Goal: Task Accomplishment & Management: Use online tool/utility

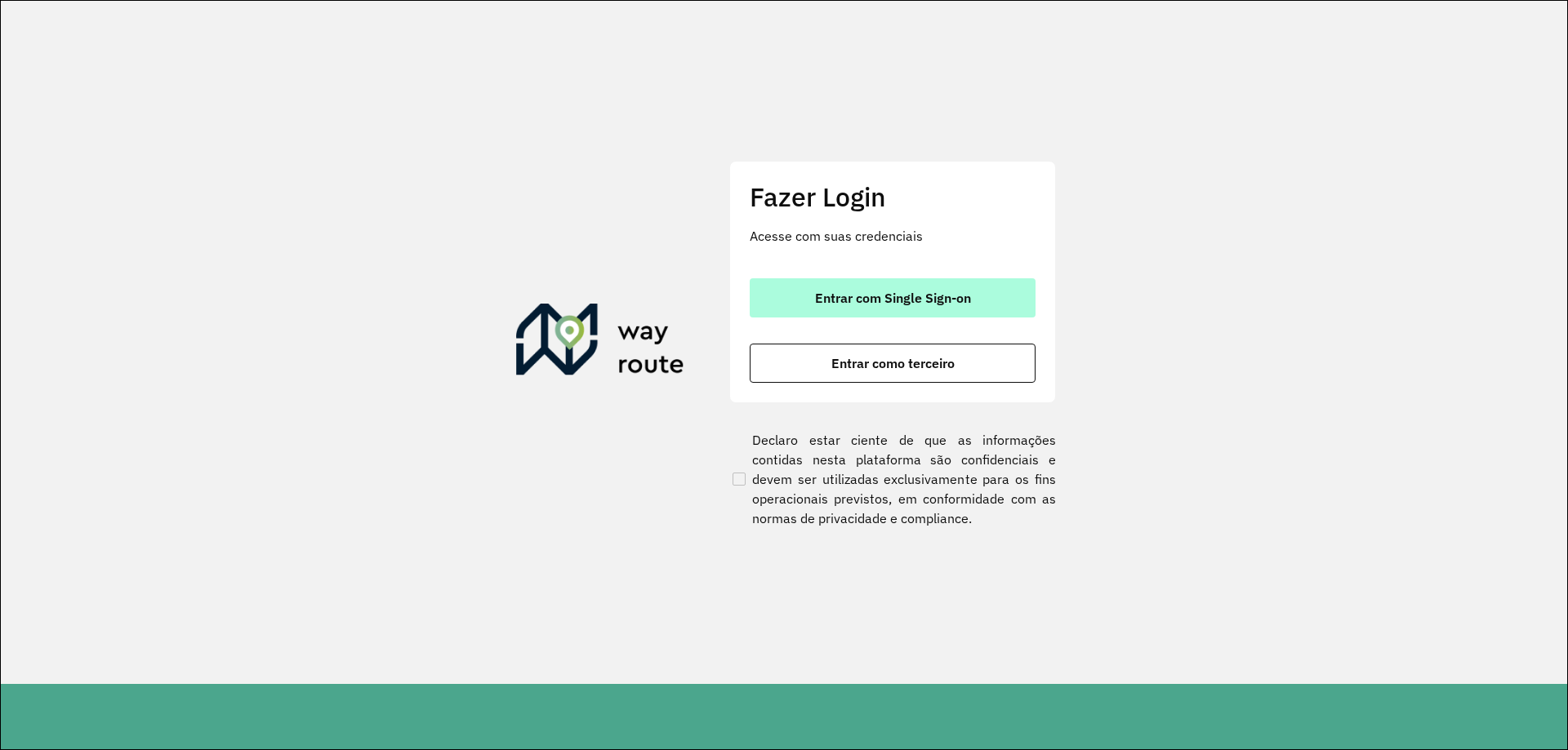
click at [970, 299] on span "Entrar com Single Sign-on" at bounding box center [893, 297] width 156 height 13
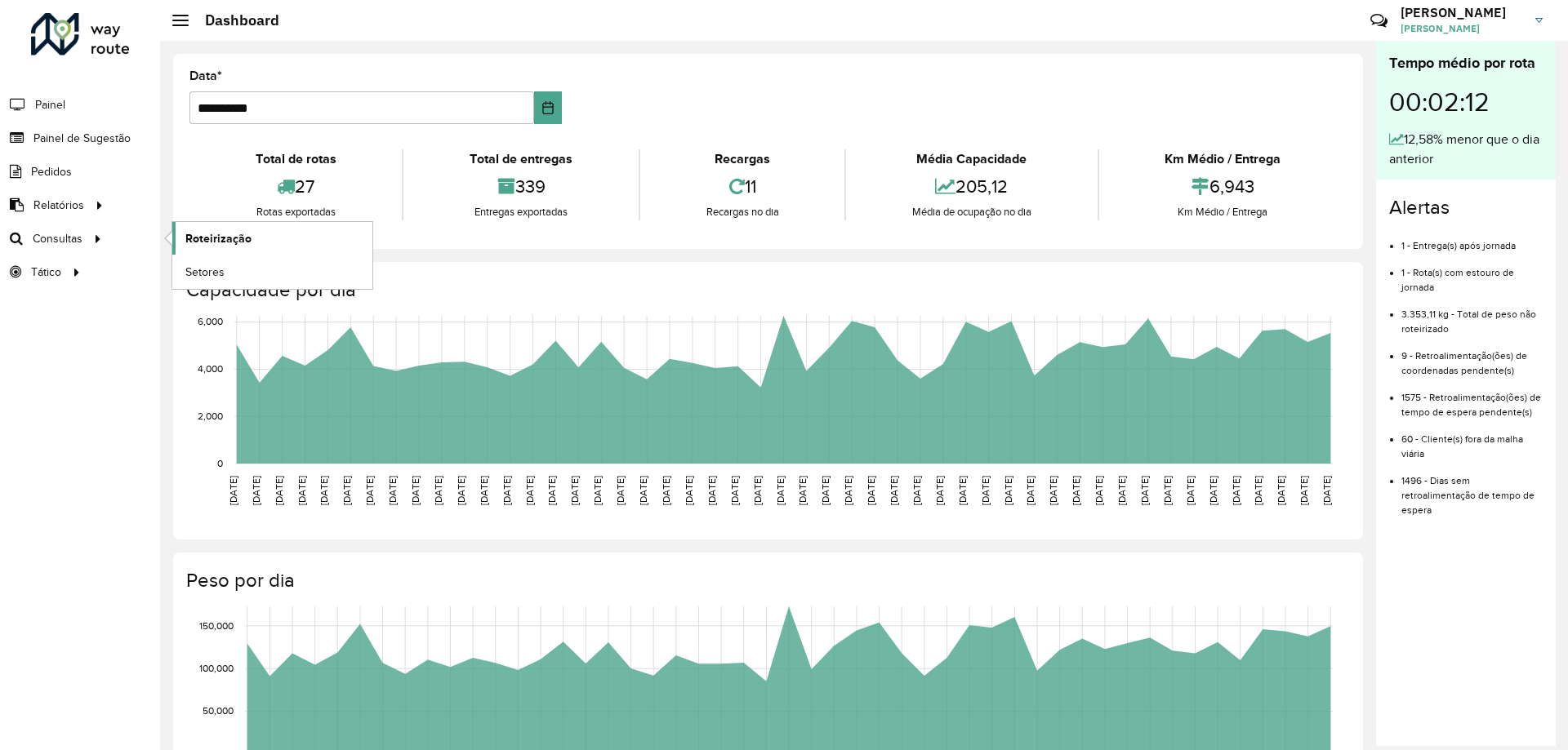
click at [196, 245] on span "Roteirização" at bounding box center [218, 238] width 66 height 17
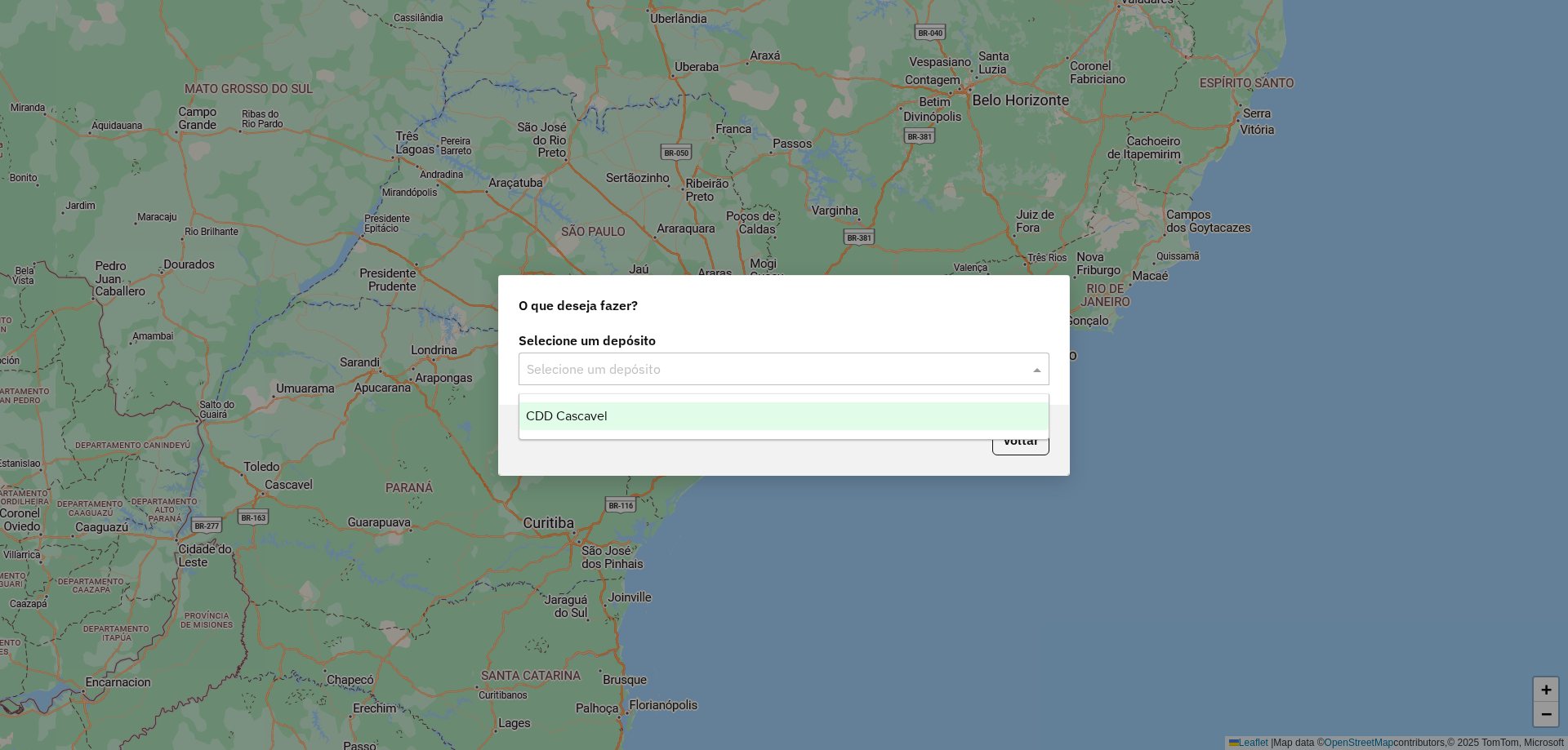
click at [700, 363] on input "text" at bounding box center [767, 370] width 482 height 20
drag, startPoint x: 549, startPoint y: 413, endPoint x: 841, endPoint y: 481, distance: 299.8
click at [548, 414] on span "CDD Cascavel" at bounding box center [566, 415] width 82 height 14
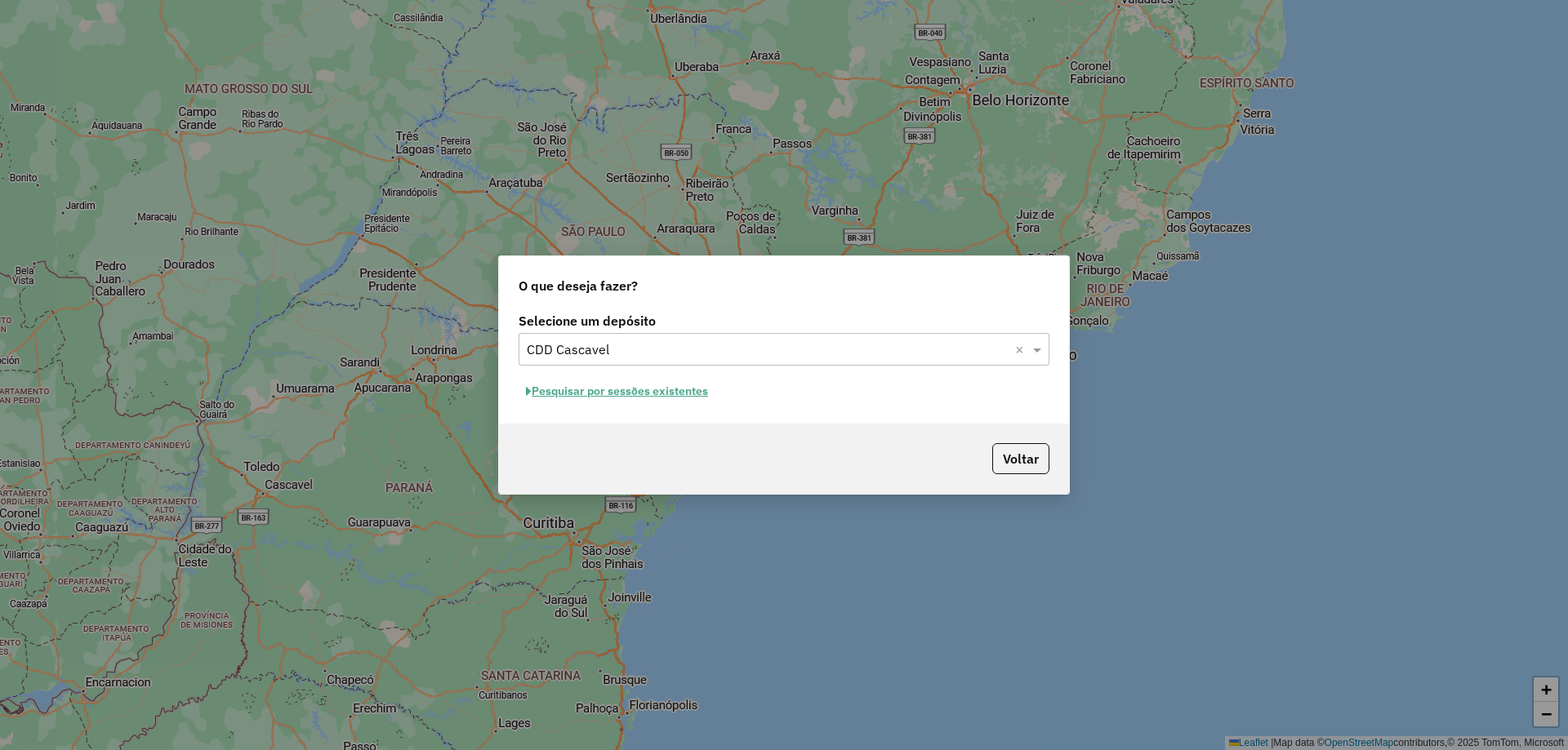
click at [634, 398] on button "Pesquisar por sessões existentes" at bounding box center [616, 392] width 196 height 26
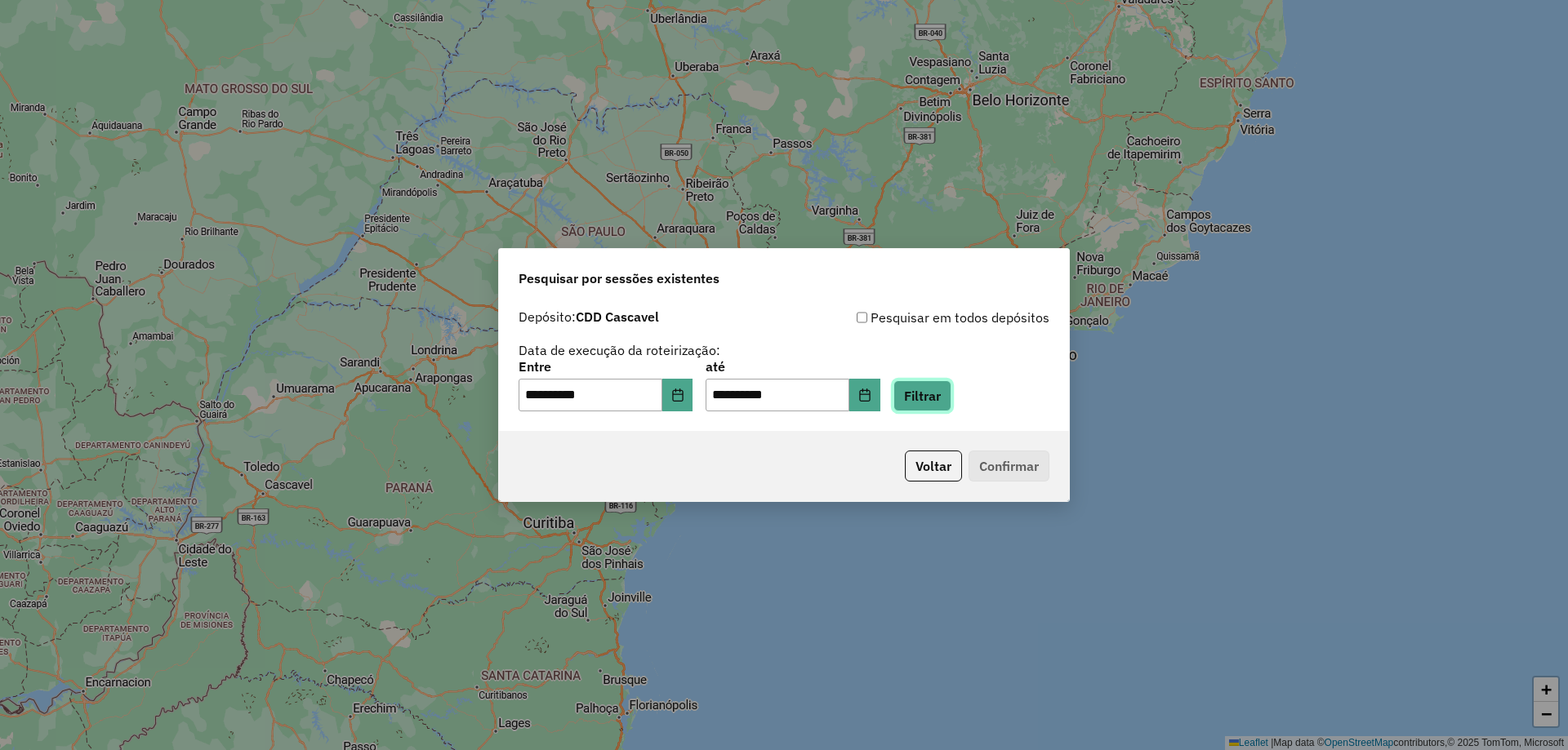
click at [931, 398] on button "Filtrar" at bounding box center [922, 395] width 58 height 31
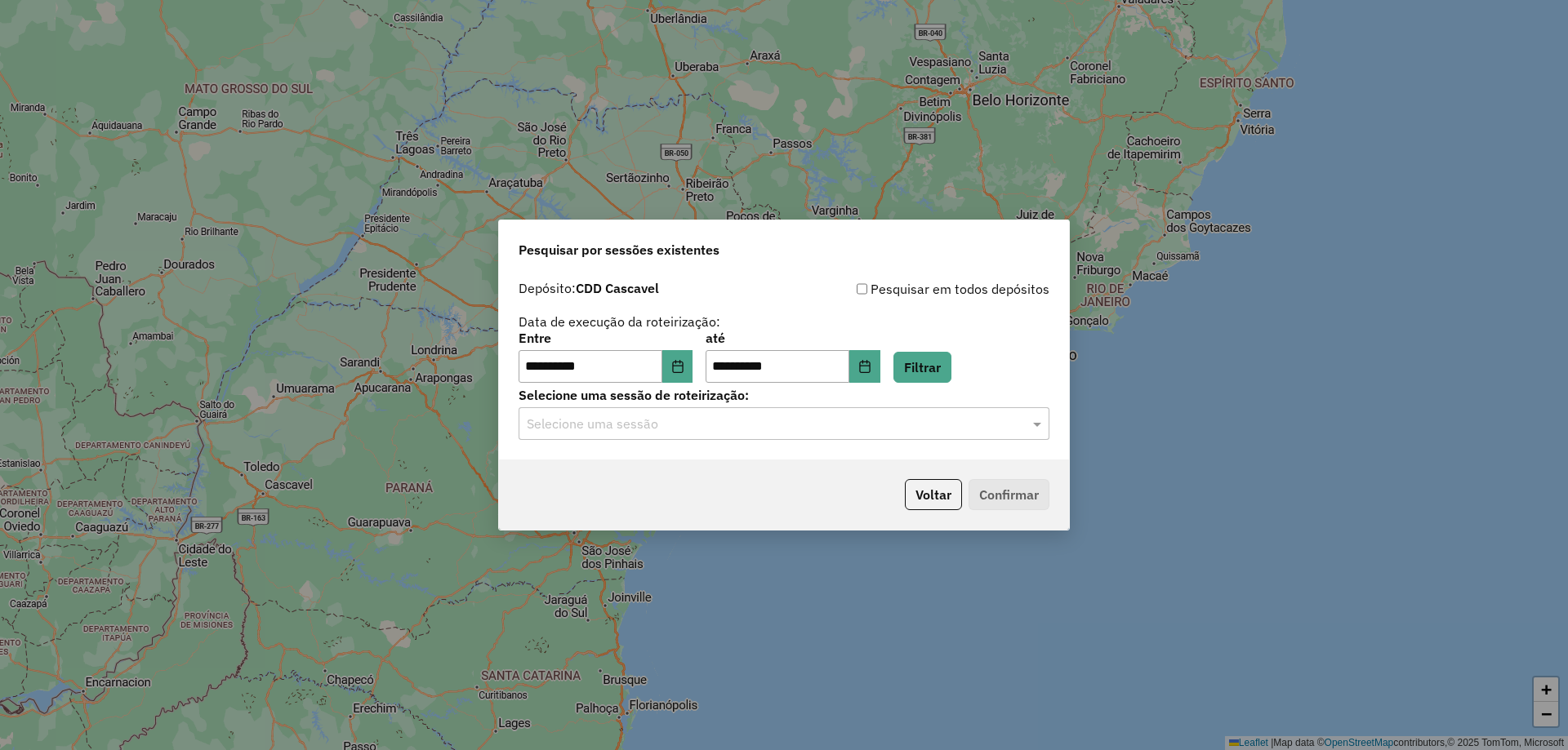
click at [768, 423] on input "text" at bounding box center [767, 424] width 482 height 20
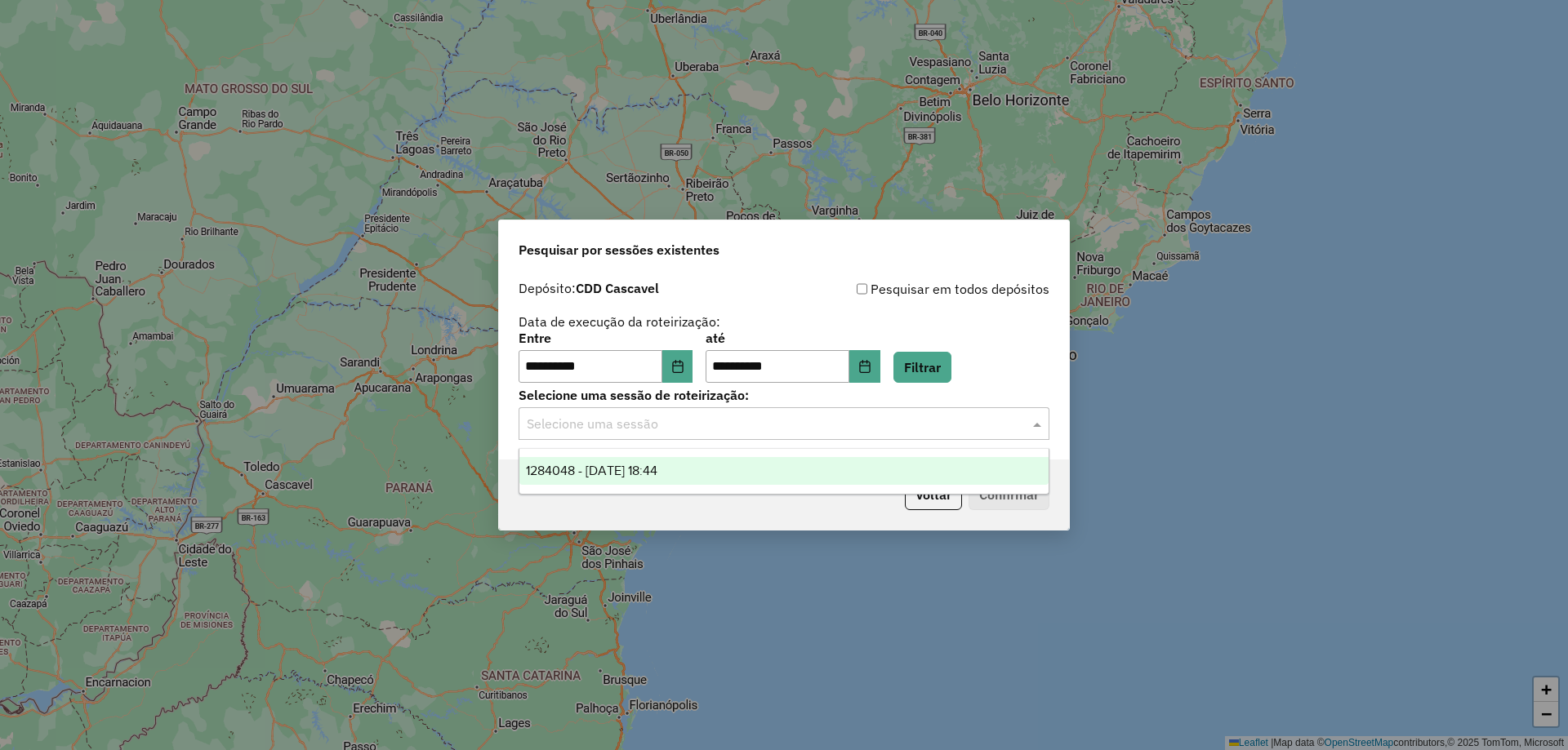
click at [558, 471] on span "1284048 - 27/09/2025 18:44" at bounding box center [590, 471] width 131 height 14
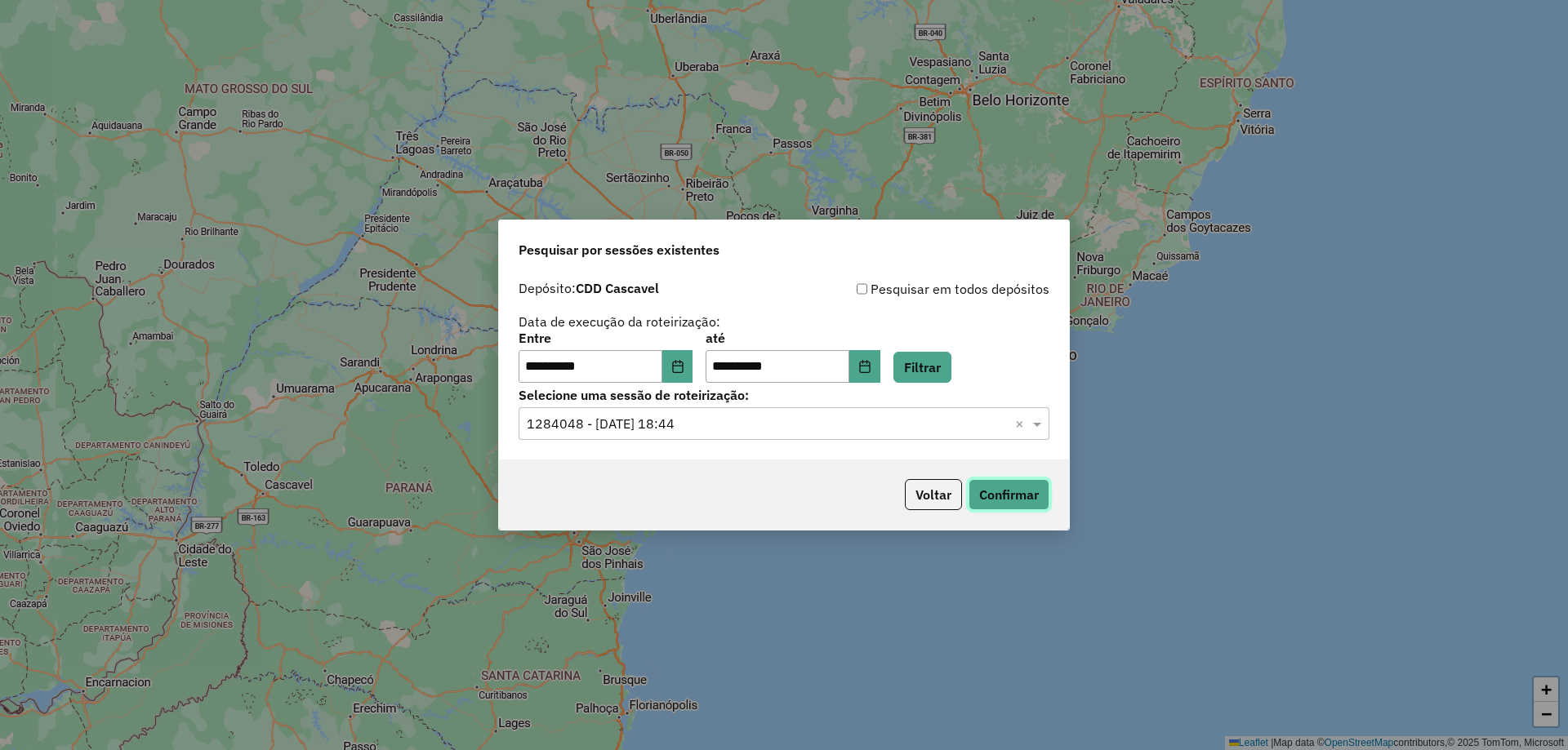
click at [1004, 506] on button "Confirmar" at bounding box center [1009, 493] width 81 height 31
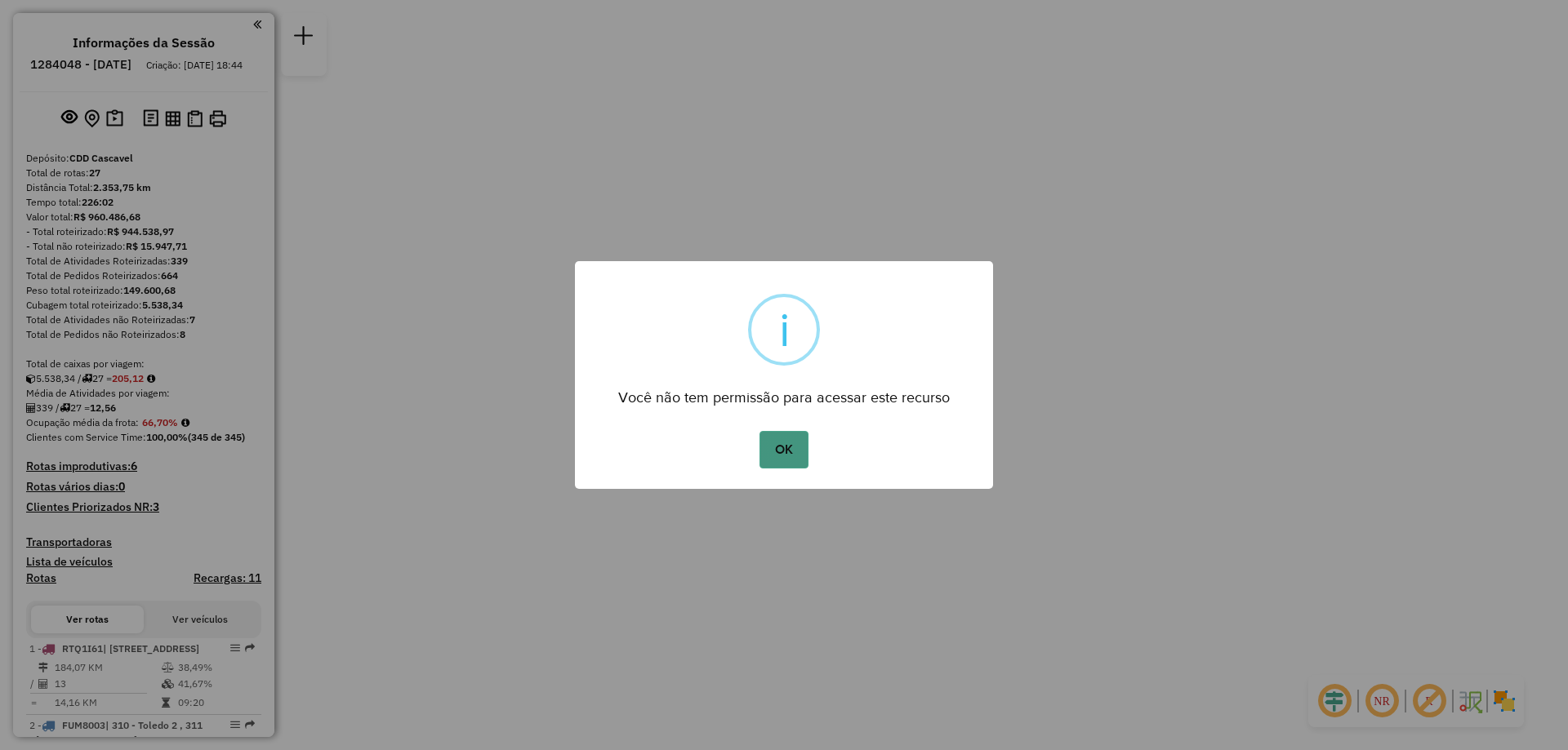
click at [789, 449] on button "OK" at bounding box center [783, 450] width 48 height 38
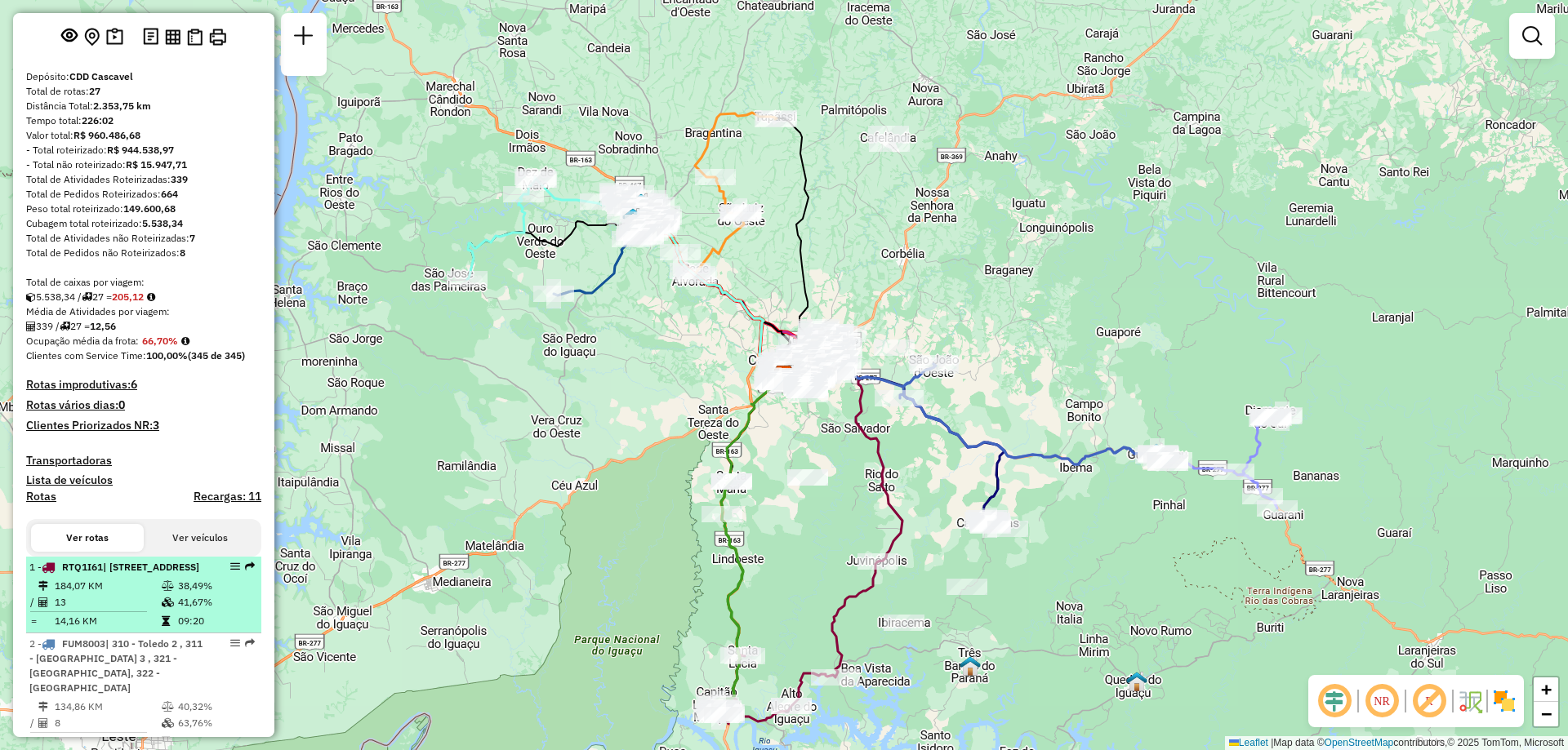
scroll to position [163, 0]
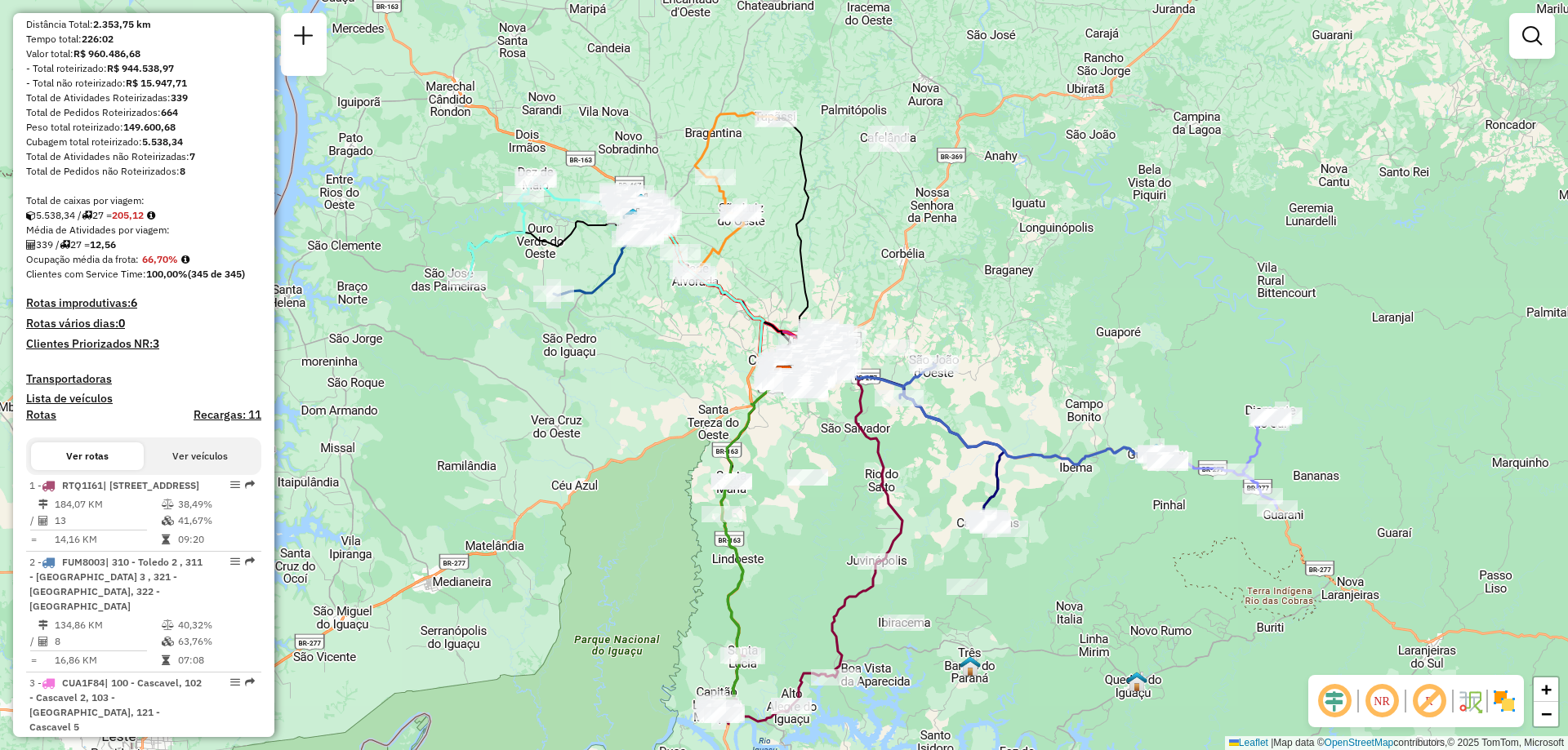
select select "**********"
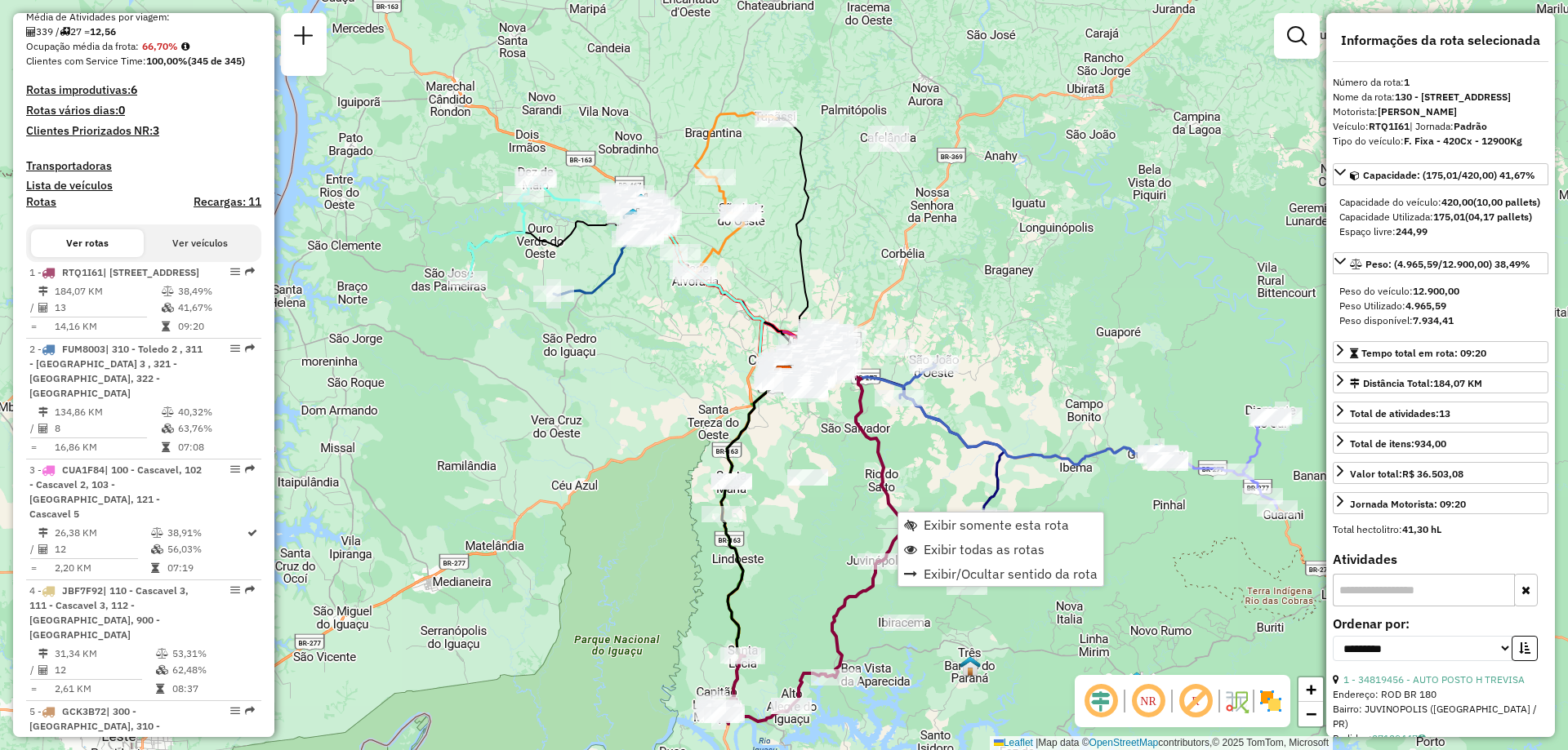
scroll to position [639, 0]
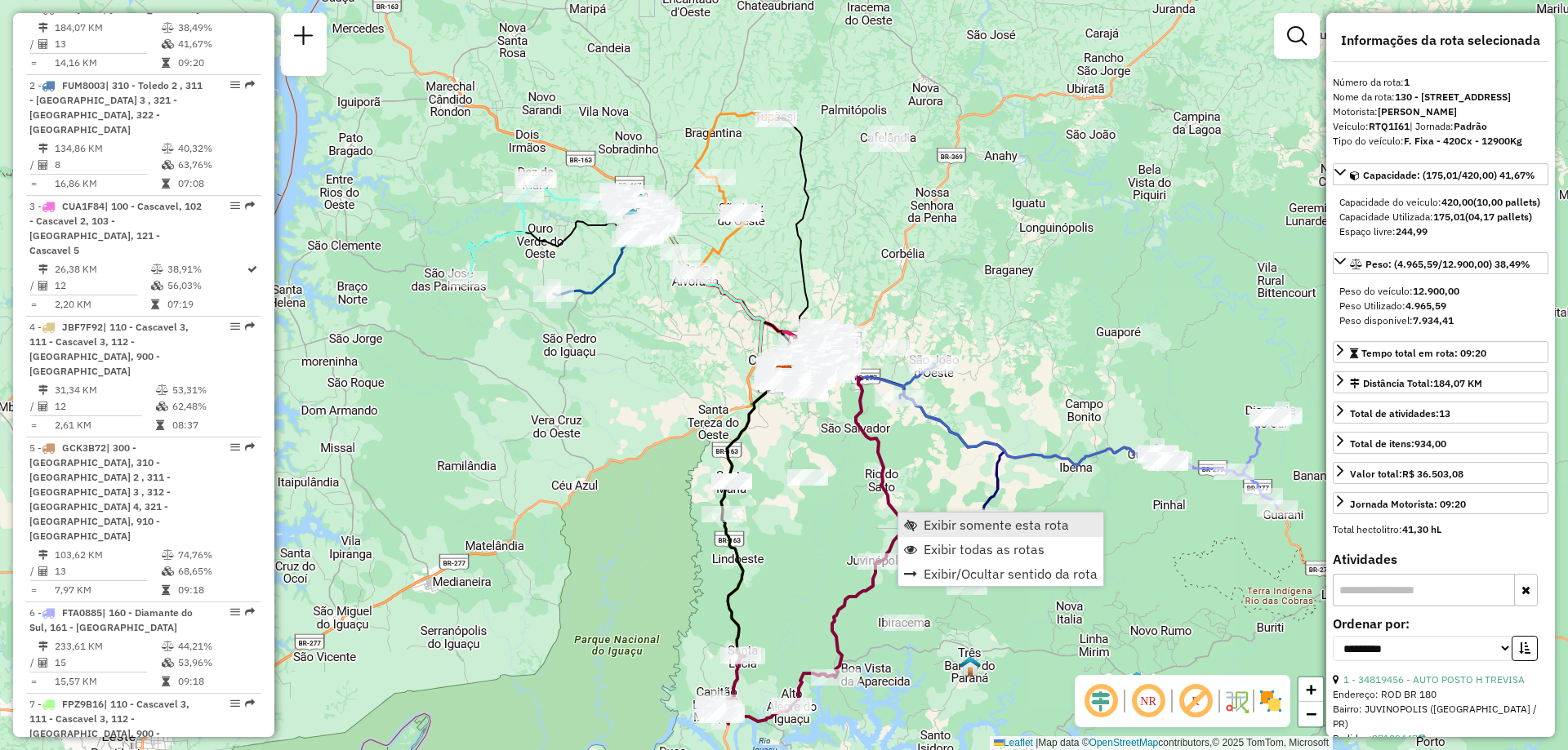
click at [952, 520] on span "Exibir somente esta rota" at bounding box center [995, 524] width 145 height 13
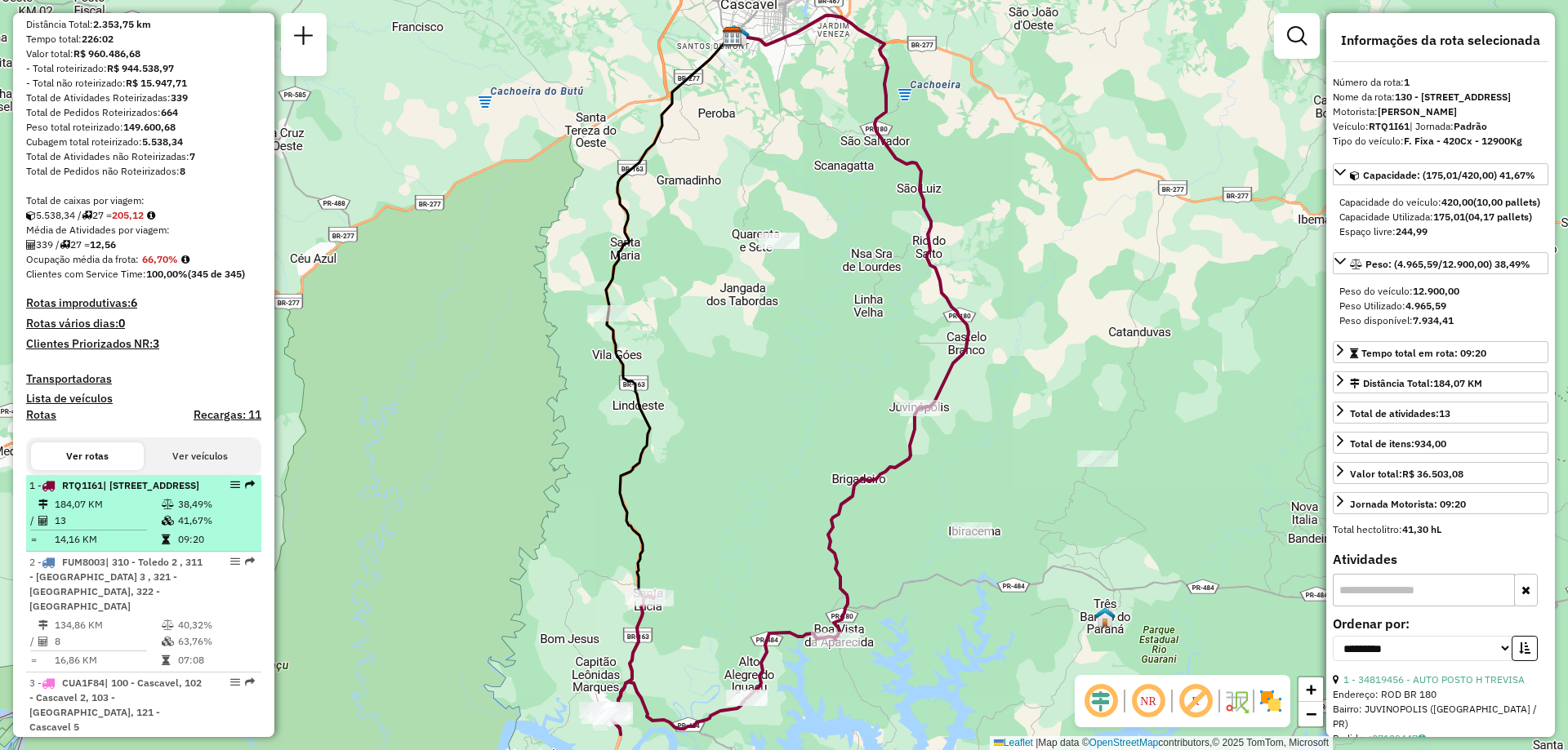
scroll to position [245, 0]
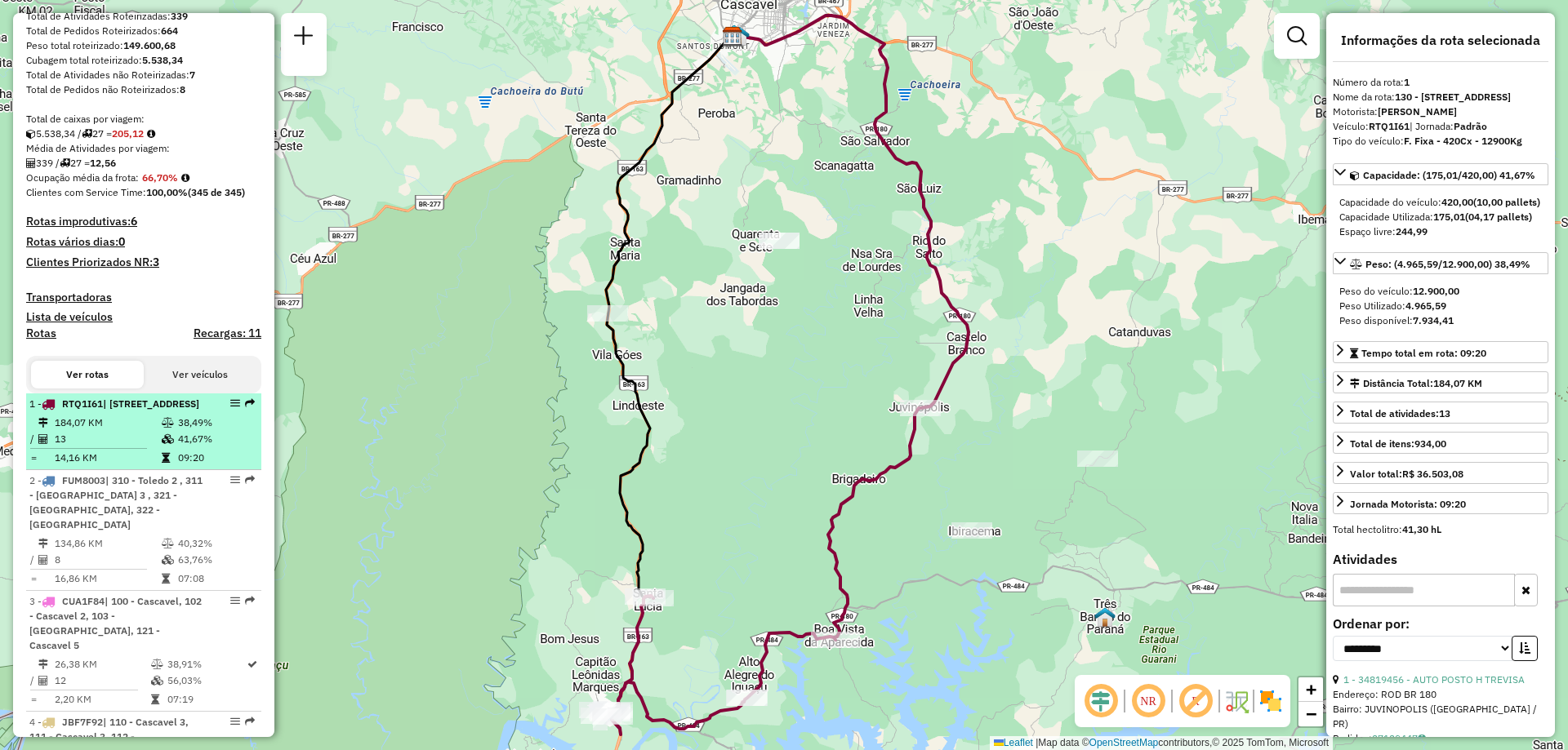
click at [150, 412] on div "1 - RTQ1I61 | 130 - [STREET_ADDRESS]" at bounding box center [116, 404] width 173 height 15
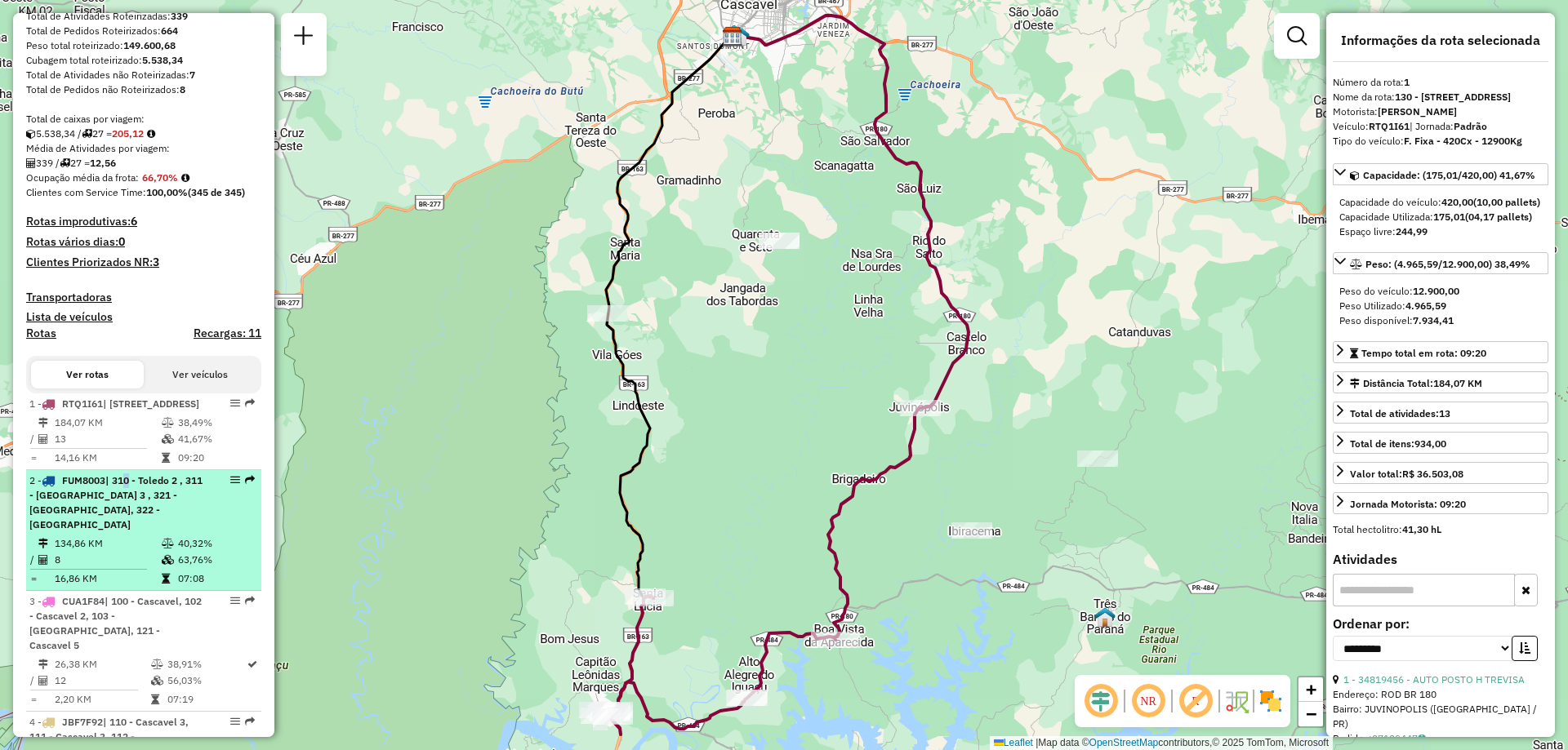
click at [125, 521] on span "| 310 - Toledo 2 , 311 - [GEOGRAPHIC_DATA] 3 , 321 - [GEOGRAPHIC_DATA], 322 - […" at bounding box center [116, 501] width 173 height 56
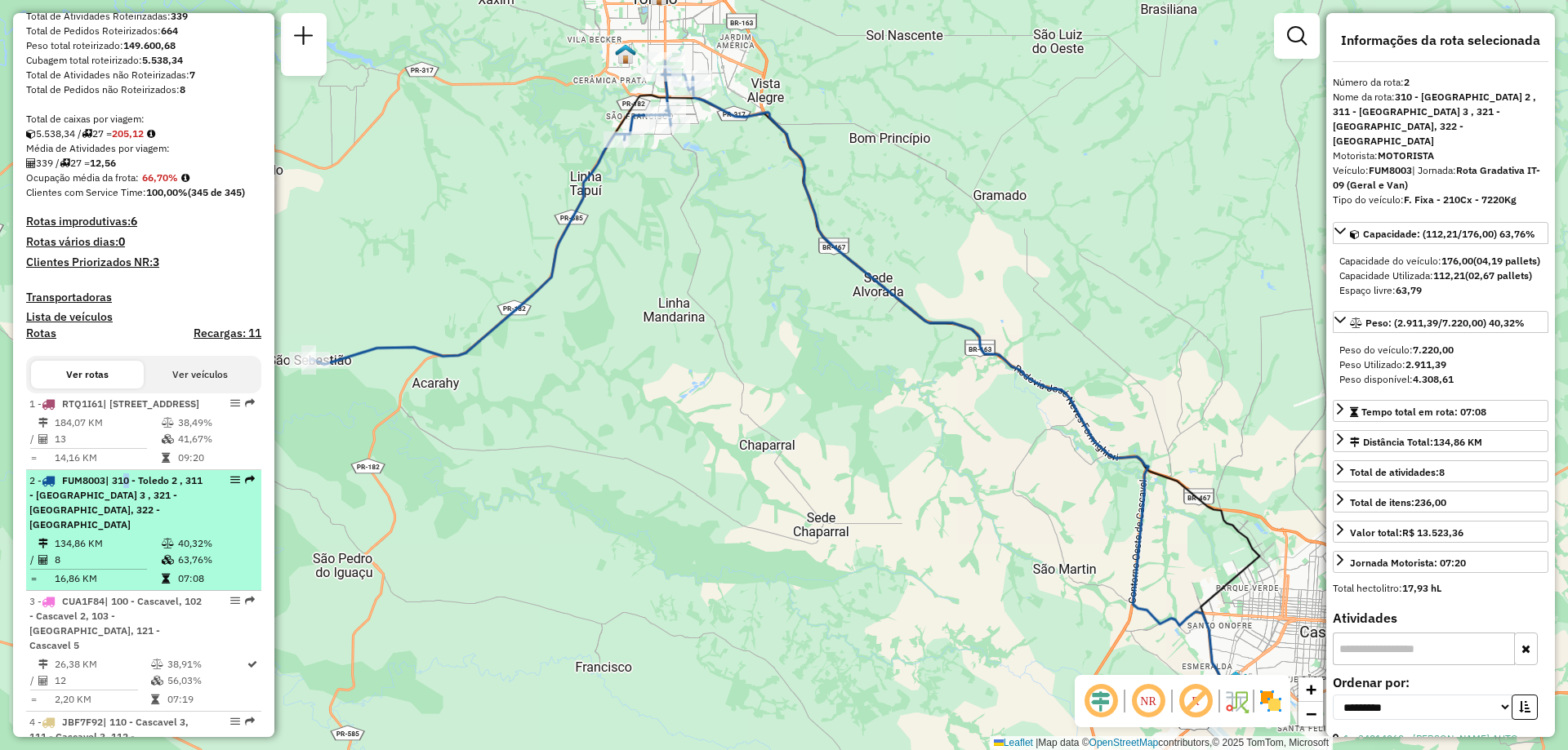
scroll to position [327, 0]
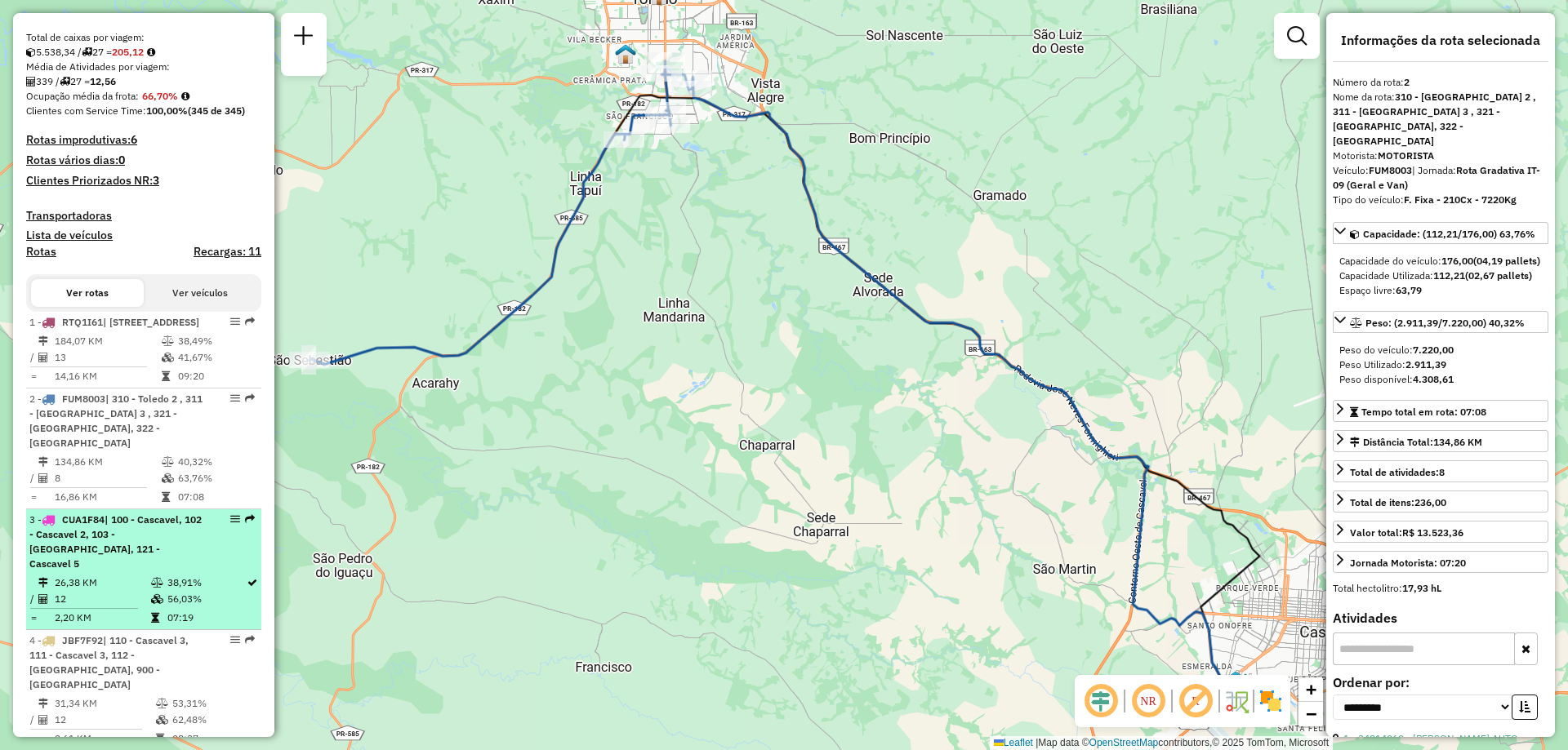
click at [105, 525] on span "CUA1F84" at bounding box center [83, 519] width 42 height 12
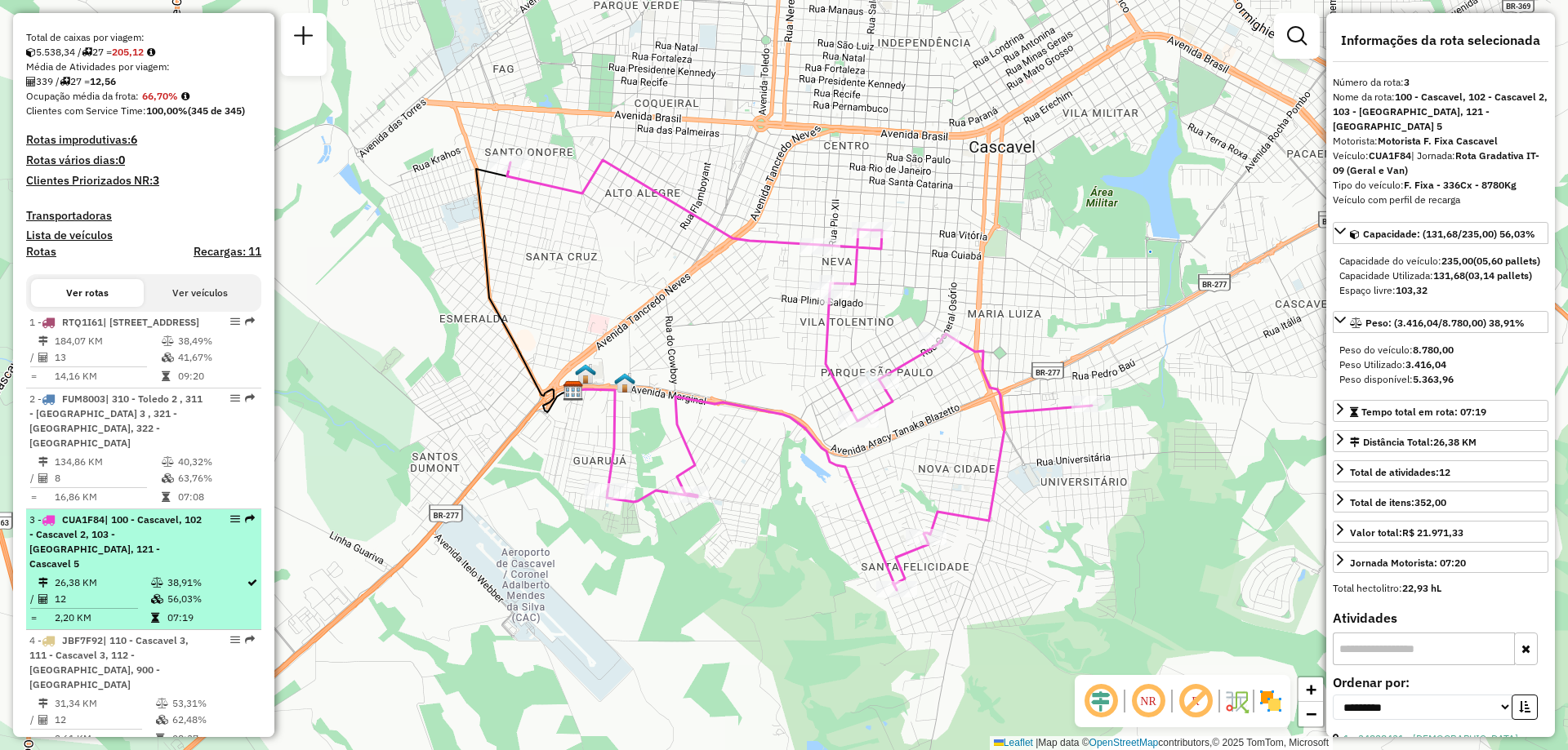
scroll to position [489, 0]
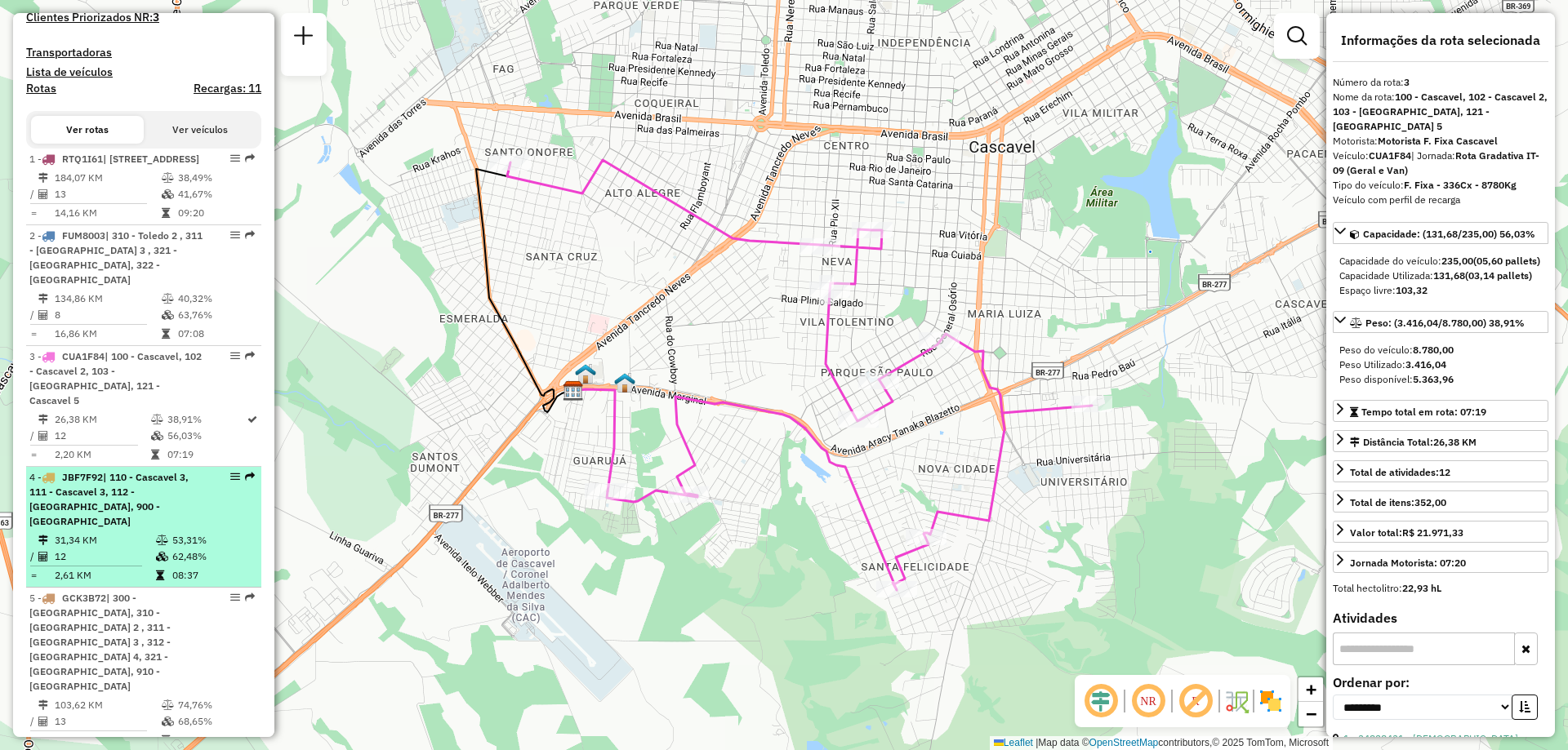
click at [104, 542] on td "31,34 KM" at bounding box center [105, 540] width 102 height 17
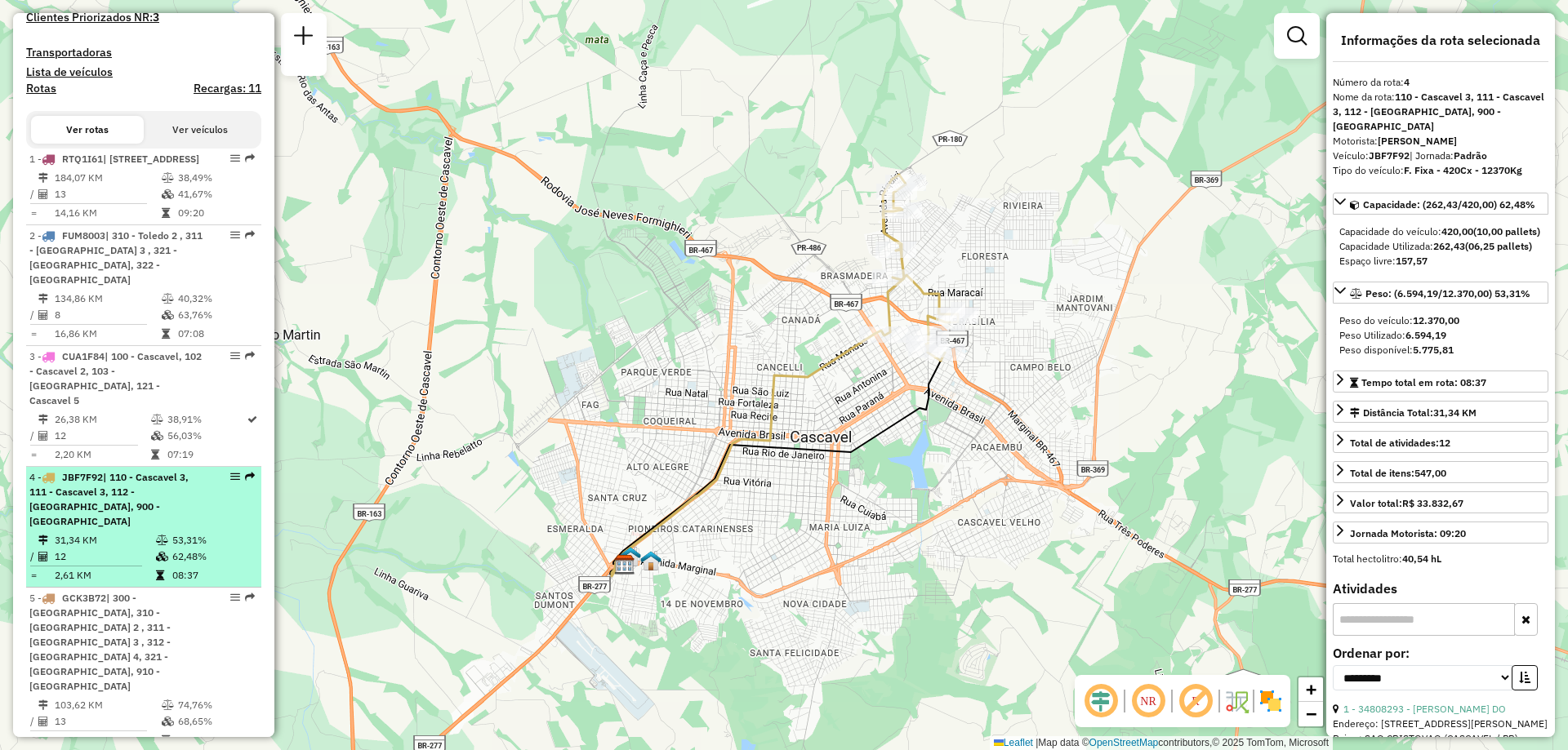
scroll to position [571, 0]
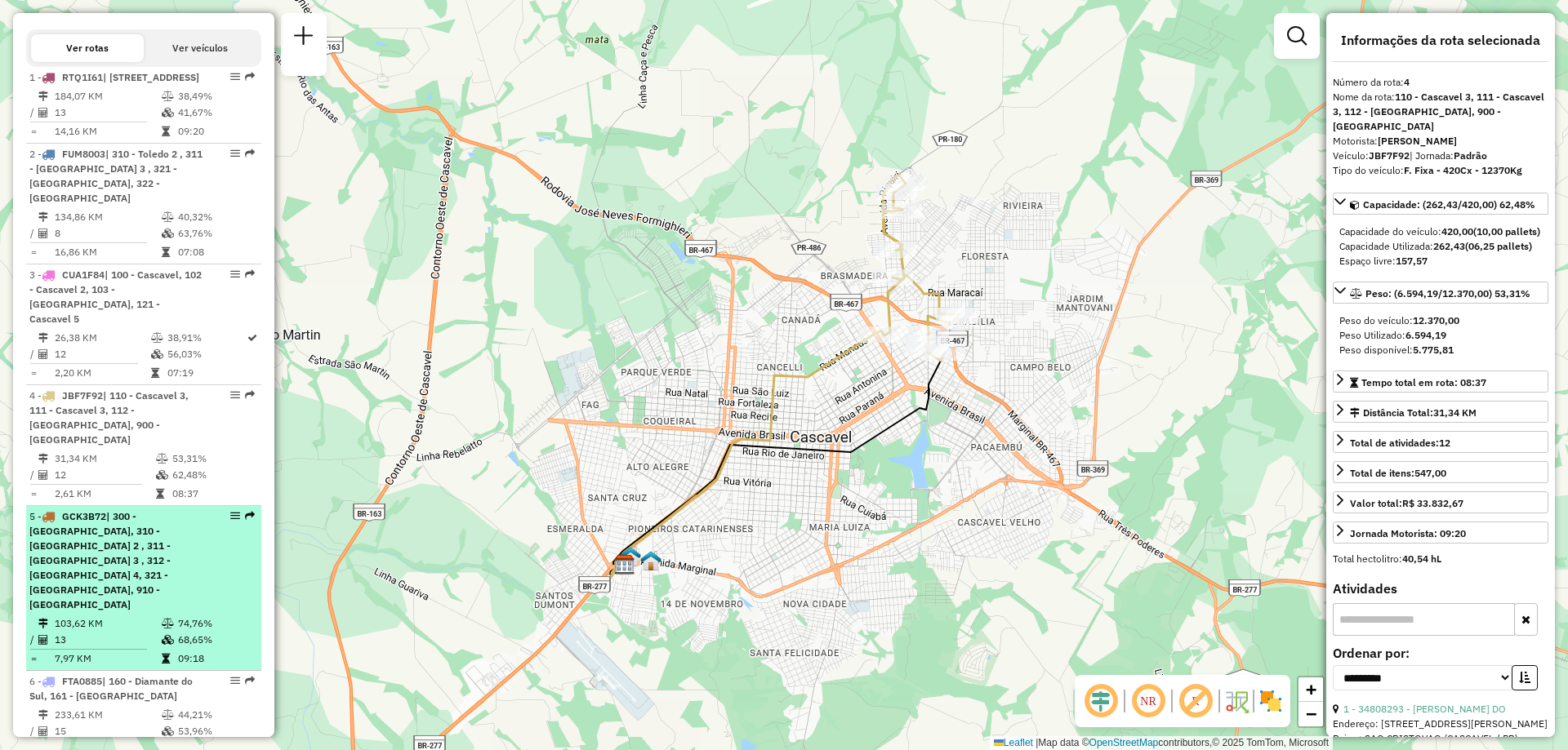
click at [115, 547] on span "| 300 - [GEOGRAPHIC_DATA], 310 - [GEOGRAPHIC_DATA] 2 , 311 - [GEOGRAPHIC_DATA] …" at bounding box center [100, 561] width 141 height 101
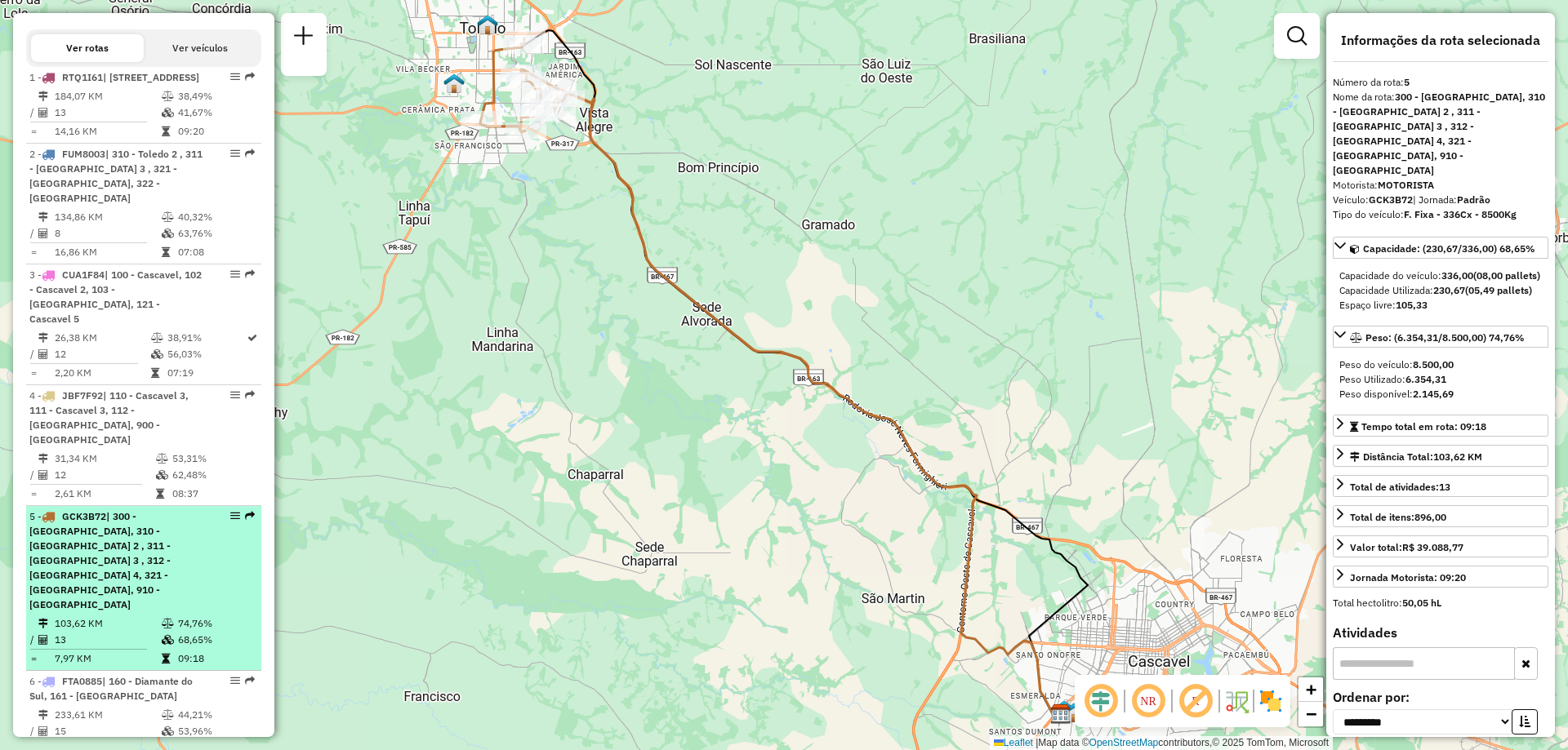
scroll to position [652, 0]
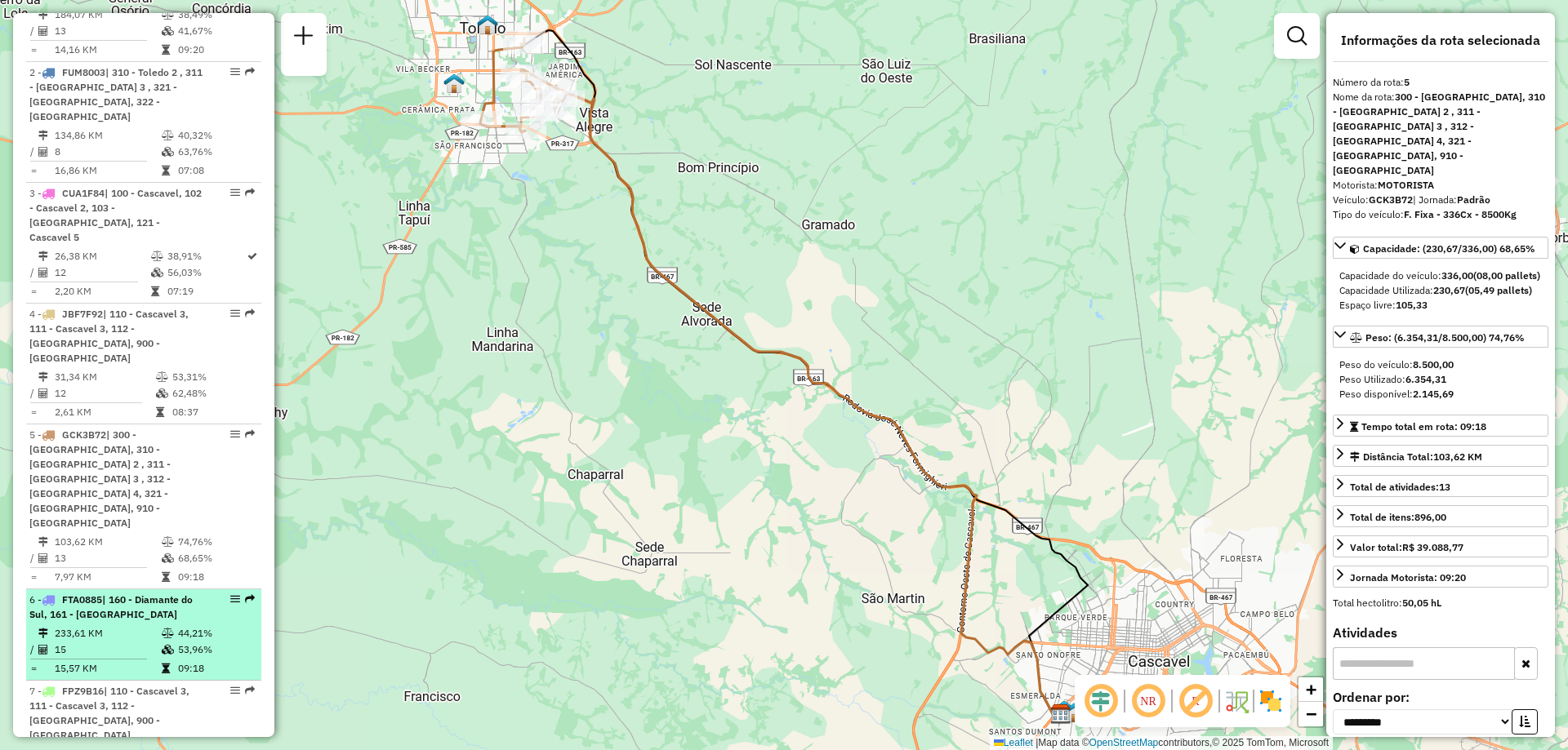
click at [125, 625] on td "233,61 KM" at bounding box center [108, 633] width 107 height 17
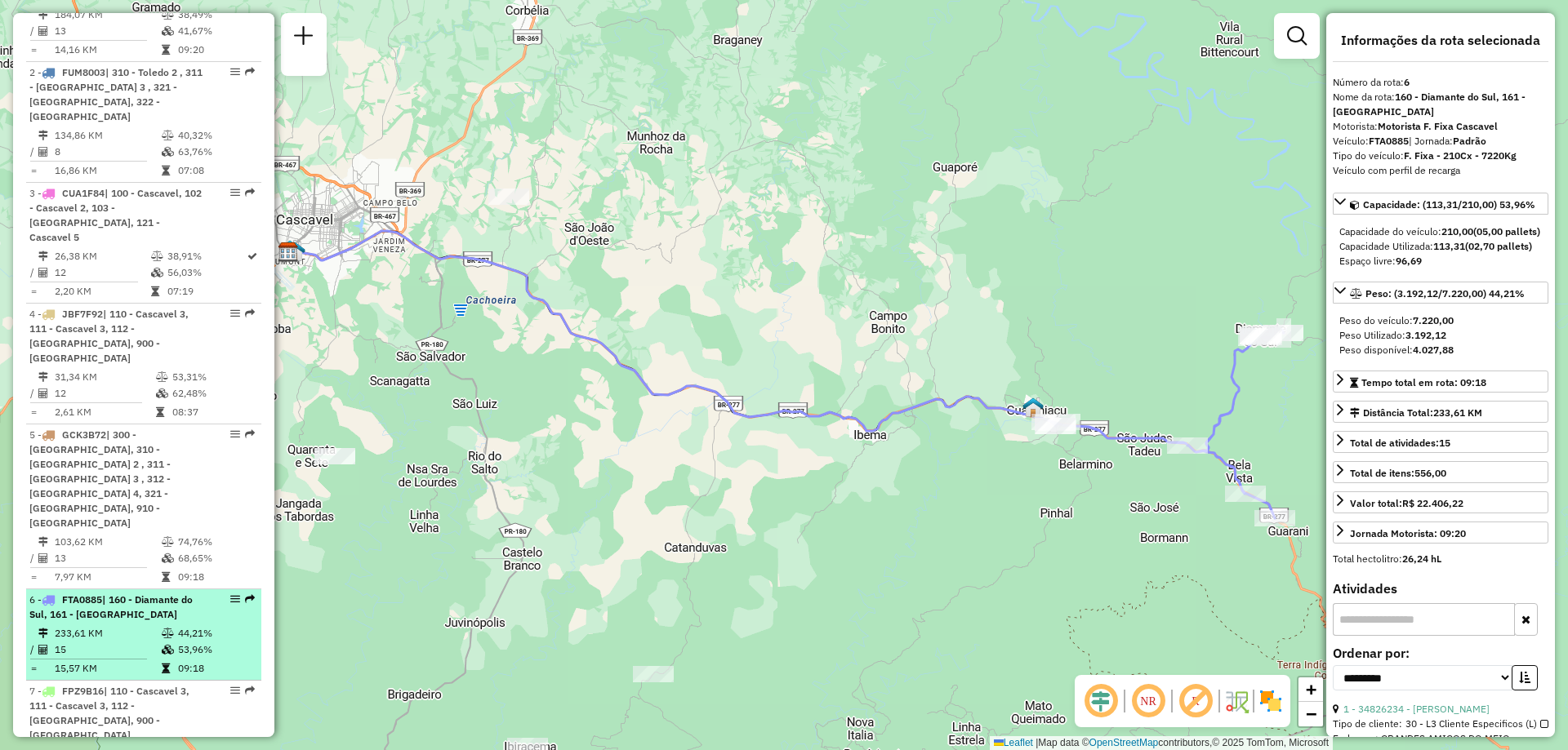
scroll to position [734, 0]
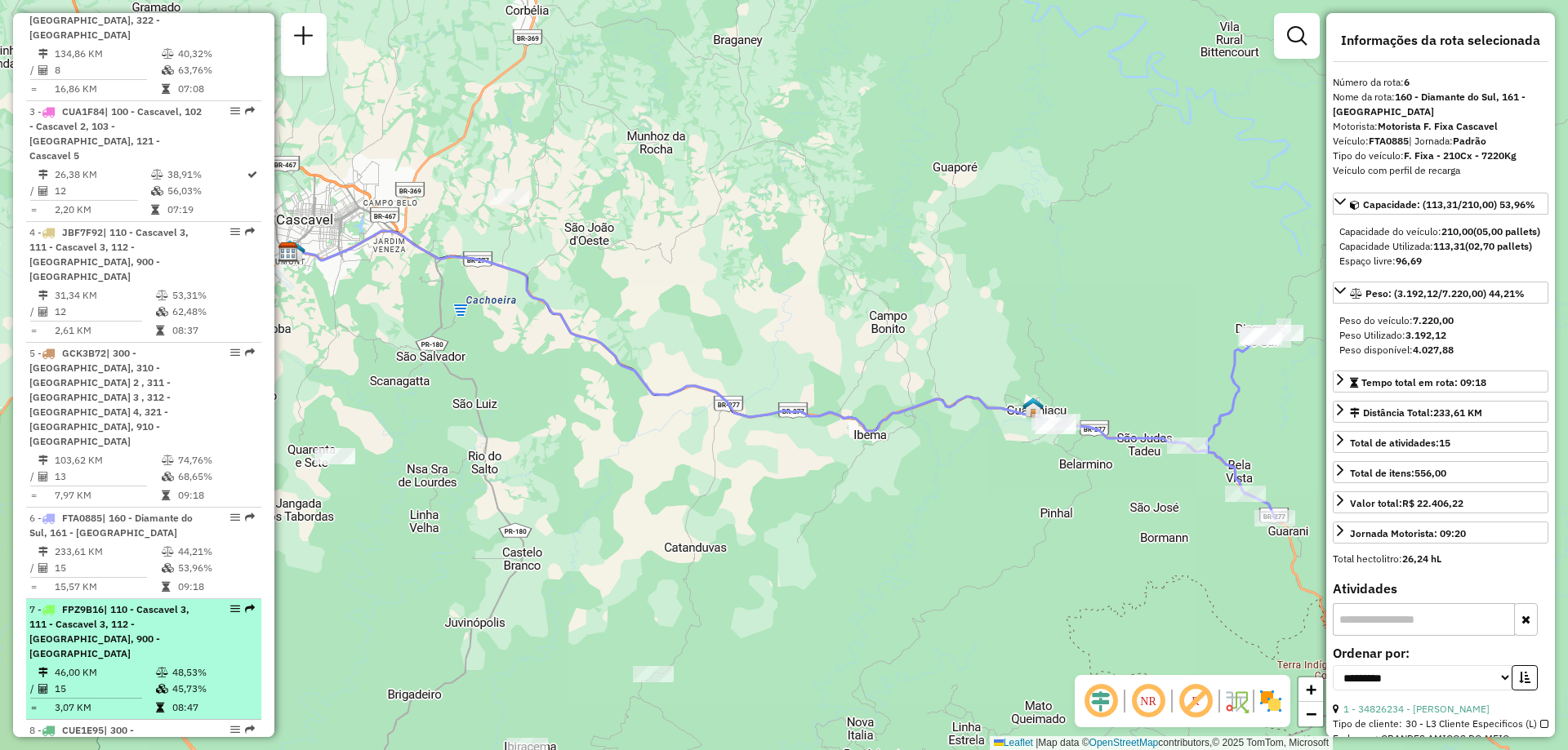
click at [76, 603] on span "| 110 - Cascavel 3, 111 - Cascavel 3, 112 - [GEOGRAPHIC_DATA], 900 - [GEOGRAPHI…" at bounding box center [110, 631] width 160 height 56
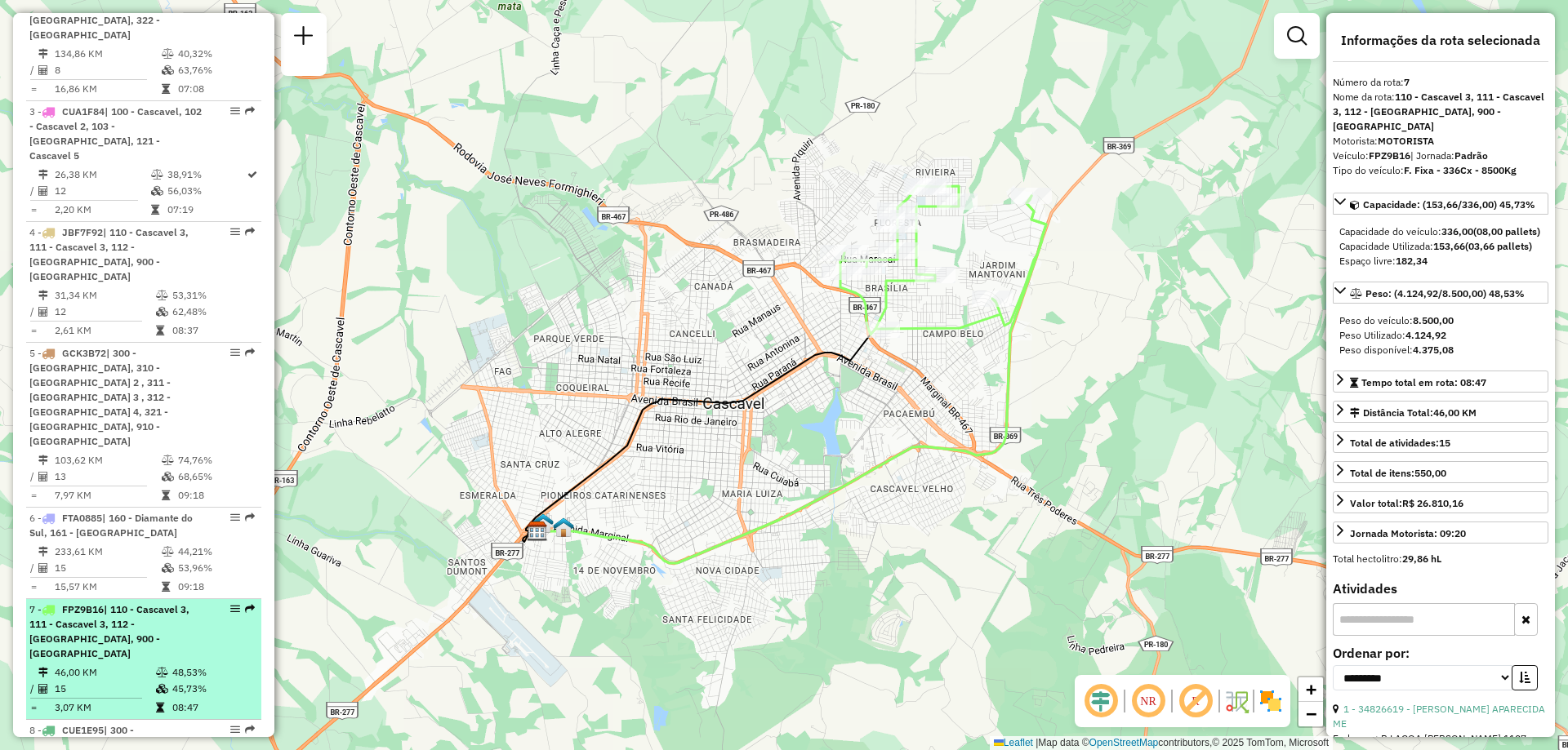
scroll to position [898, 0]
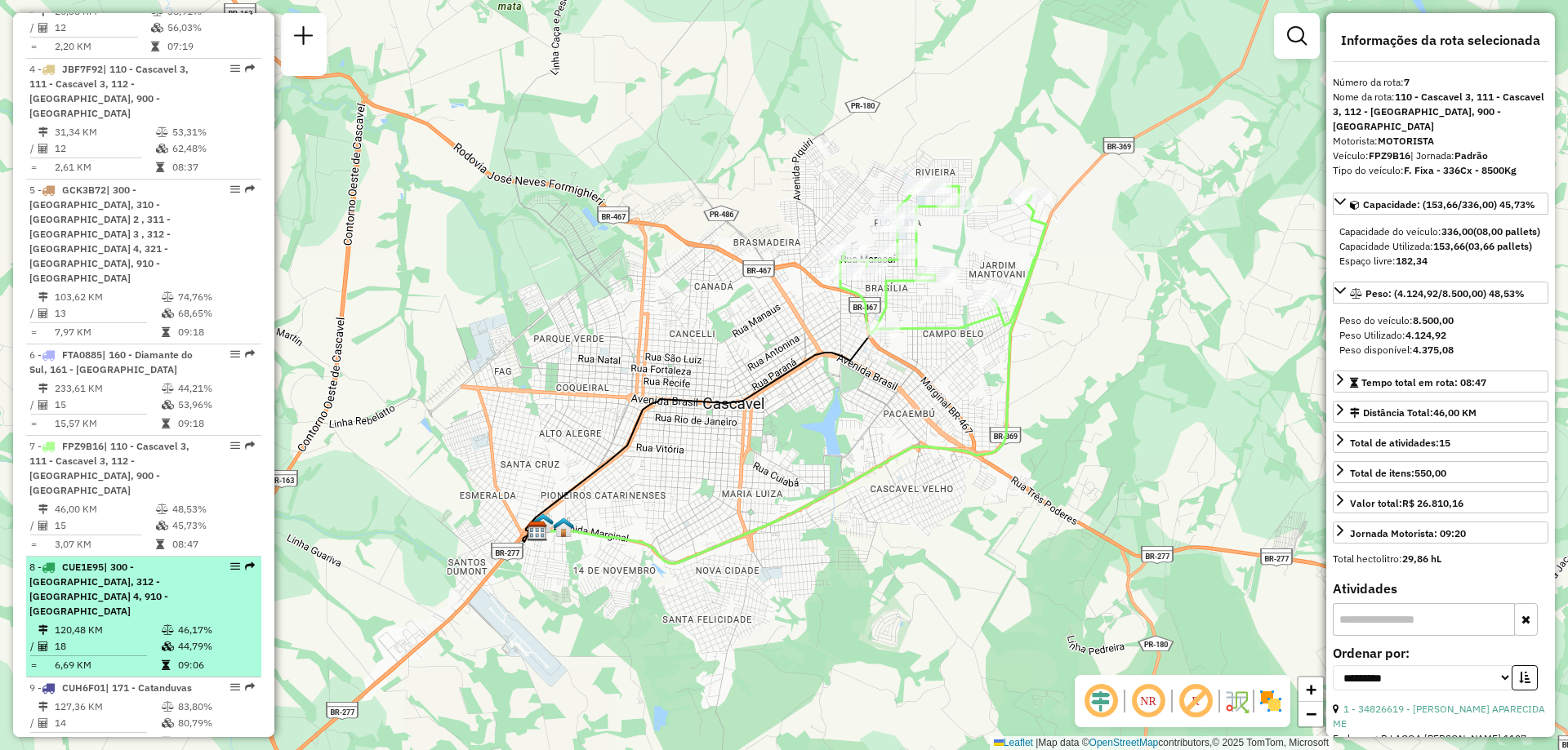
click at [125, 622] on td "120,48 KM" at bounding box center [108, 630] width 107 height 17
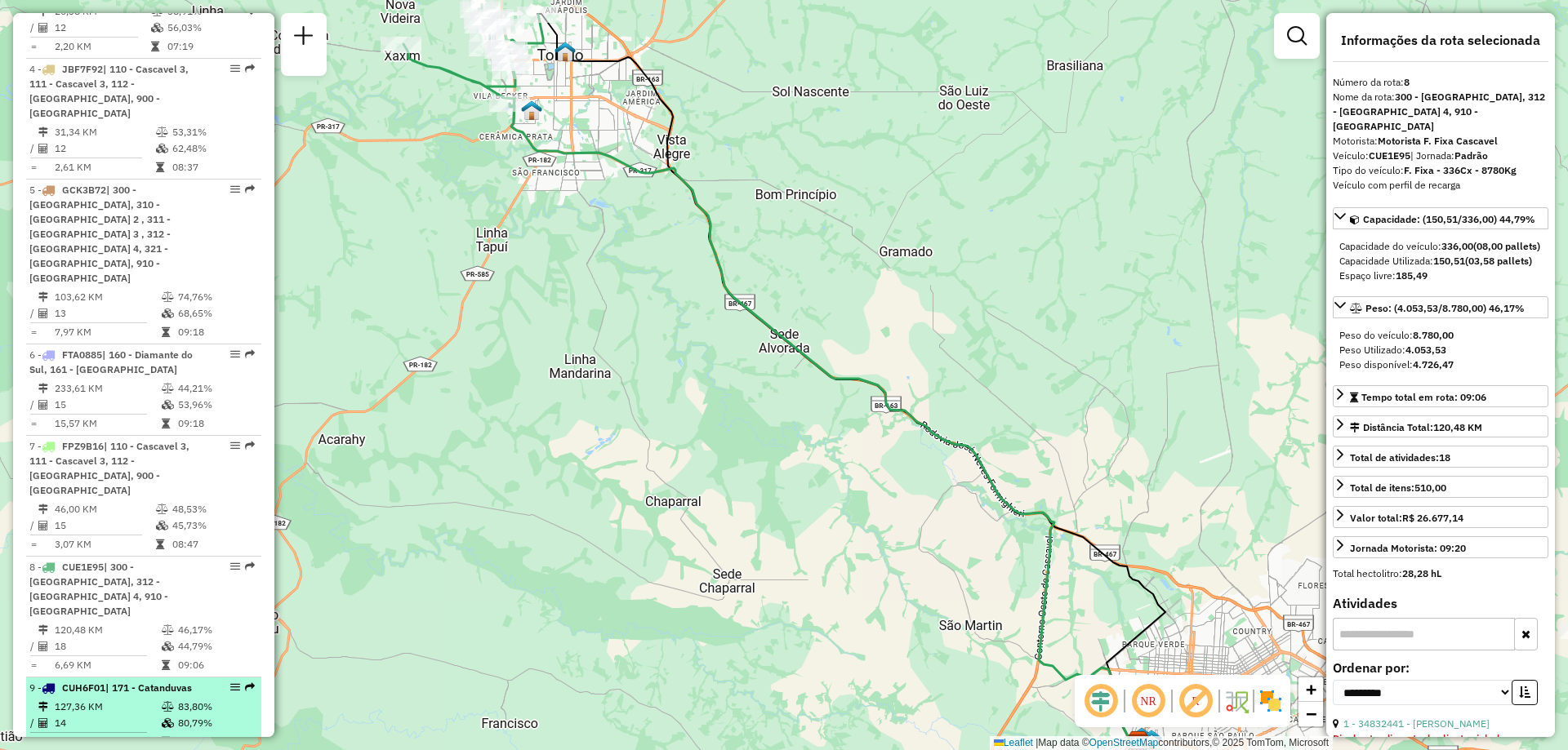
click at [91, 714] on td "14" at bounding box center [108, 722] width 107 height 17
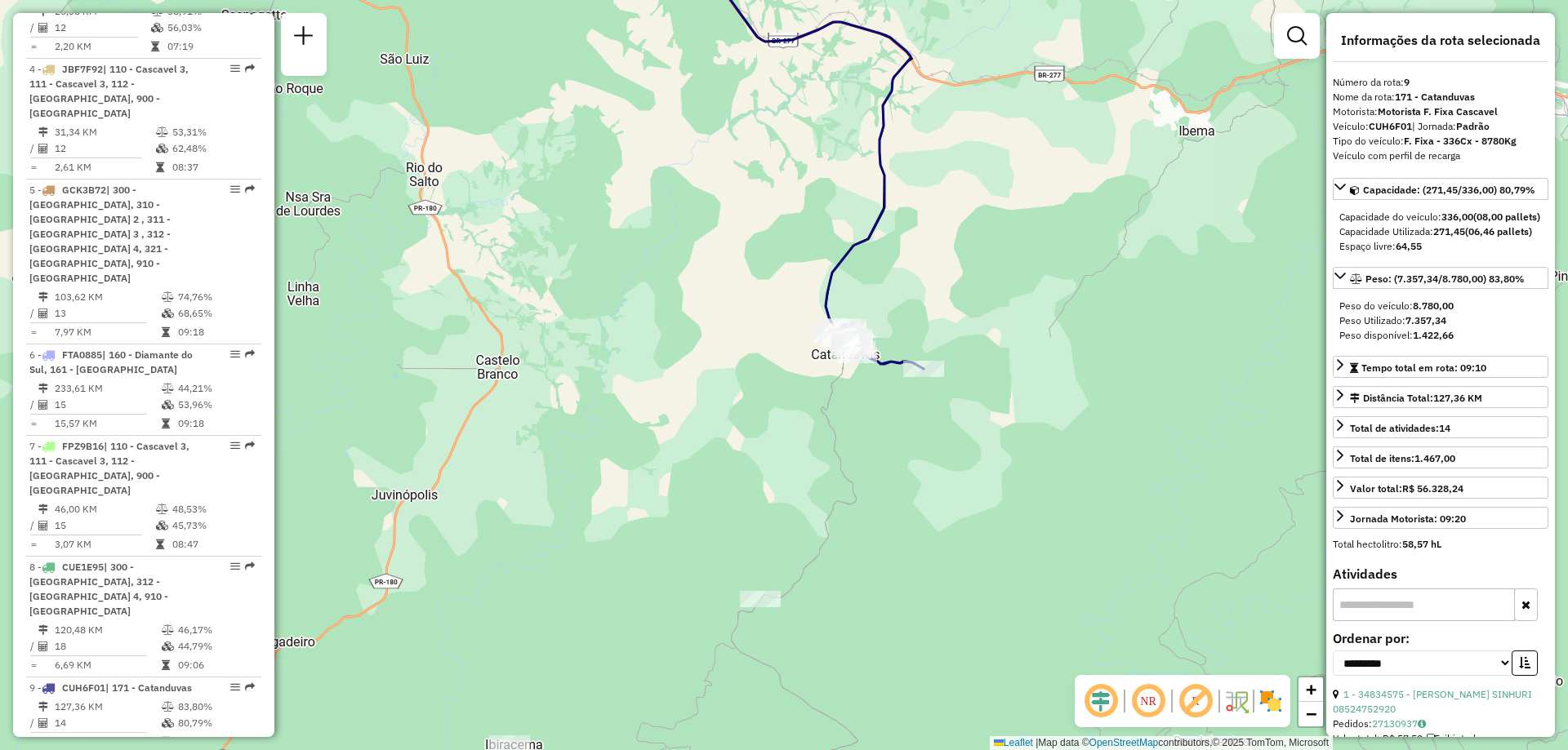
drag, startPoint x: 931, startPoint y: 528, endPoint x: 621, endPoint y: 193, distance: 456.4
click at [621, 193] on div "Janela de atendimento Grade de atendimento Capacidade Transportadoras Veículos …" at bounding box center [784, 375] width 1568 height 750
click at [94, 749] on span "FNK7B64" at bounding box center [90, 764] width 43 height 12
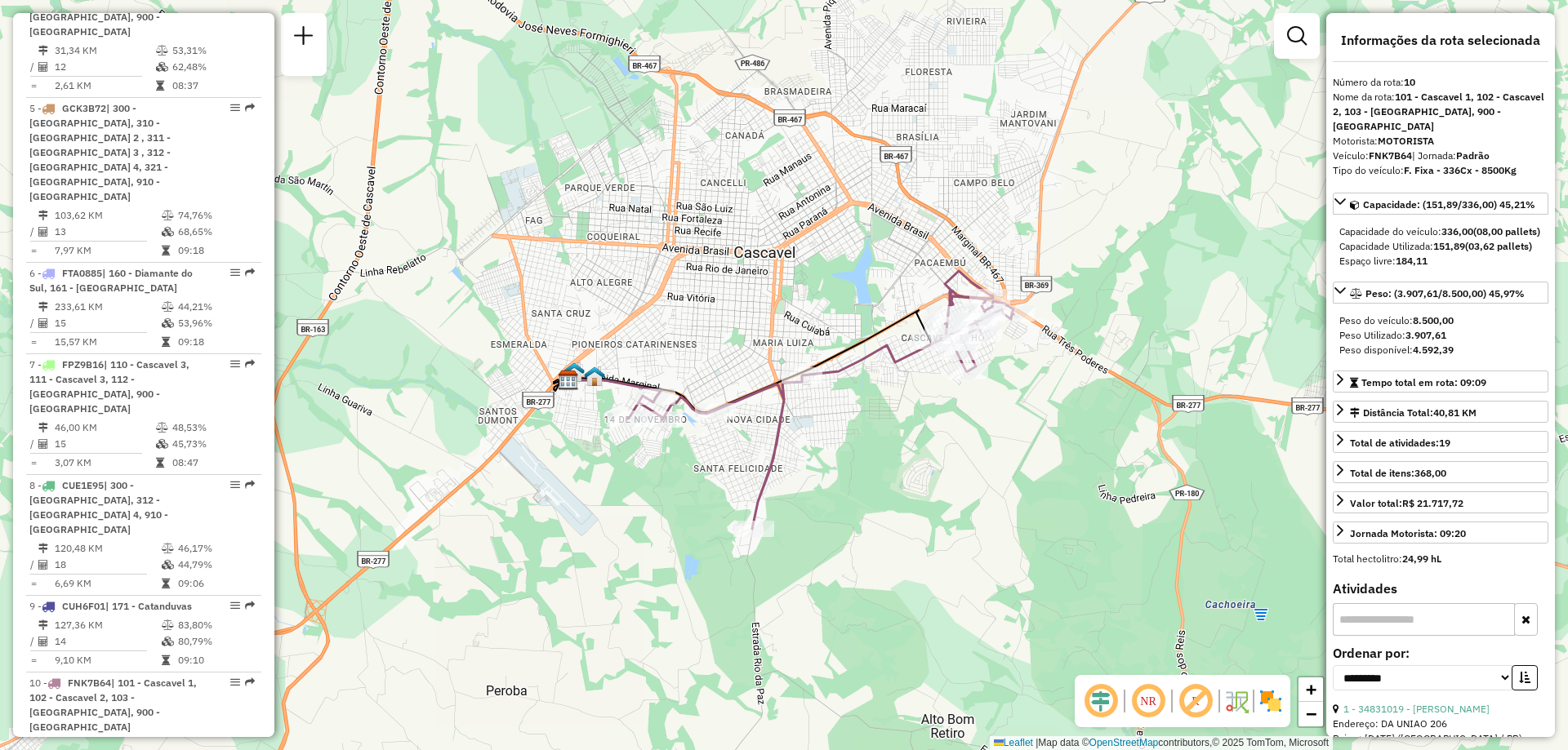
scroll to position [1061, 0]
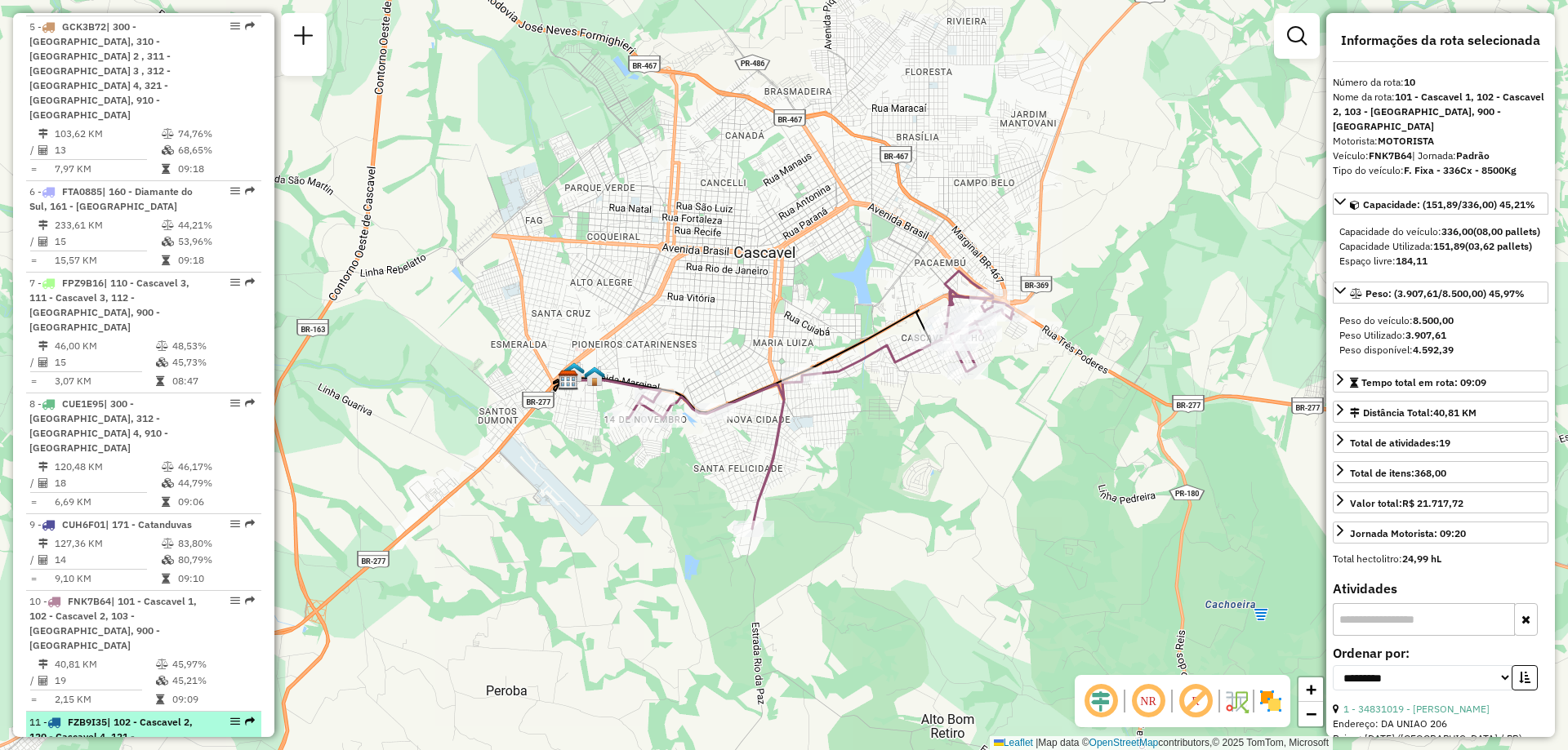
click at [92, 714] on div "11 - FZB9I35 | 102 - Cascavel 2, 120 - Cascavel 4, 121 - [GEOGRAPHIC_DATA] 5, 9…" at bounding box center [116, 744] width 173 height 59
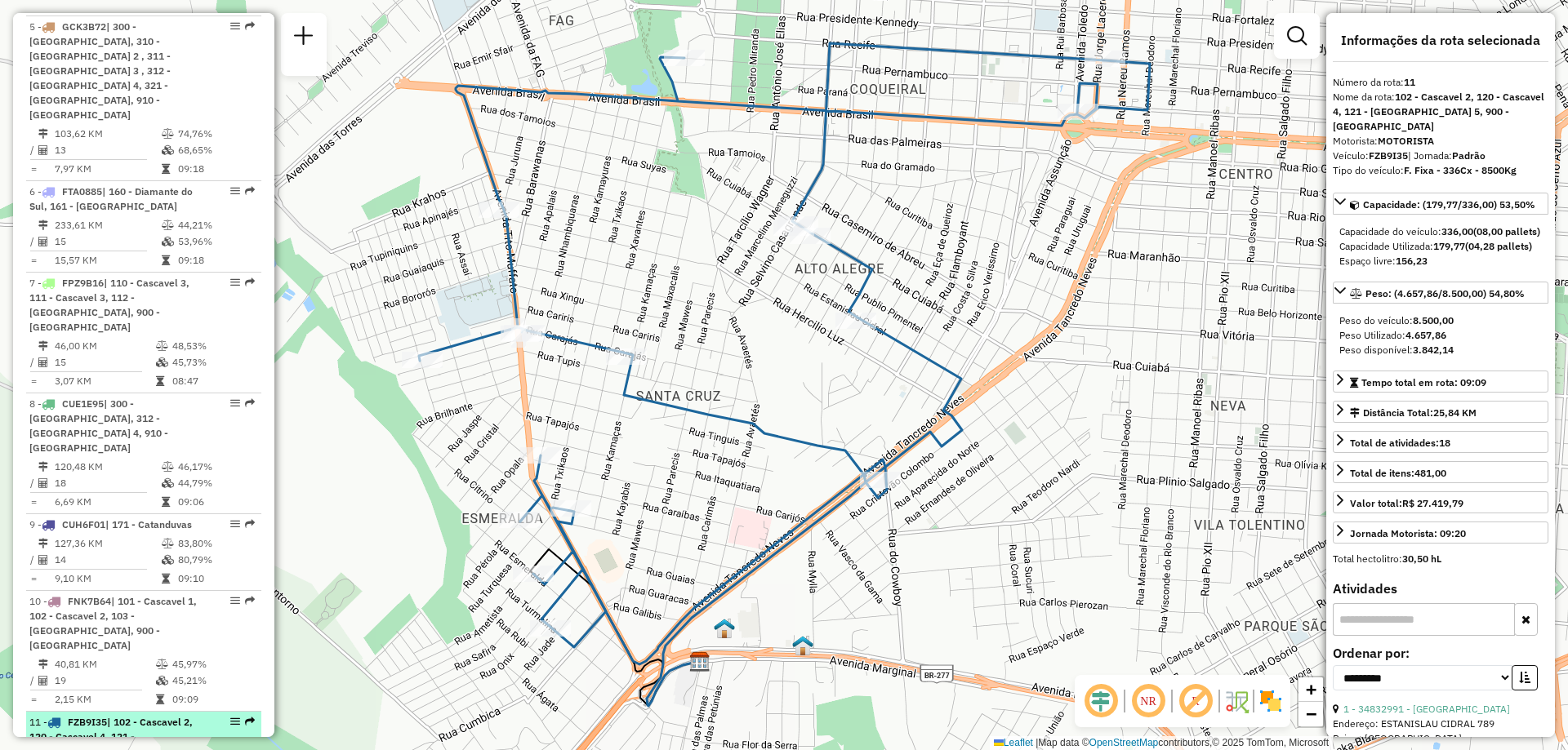
scroll to position [1143, 0]
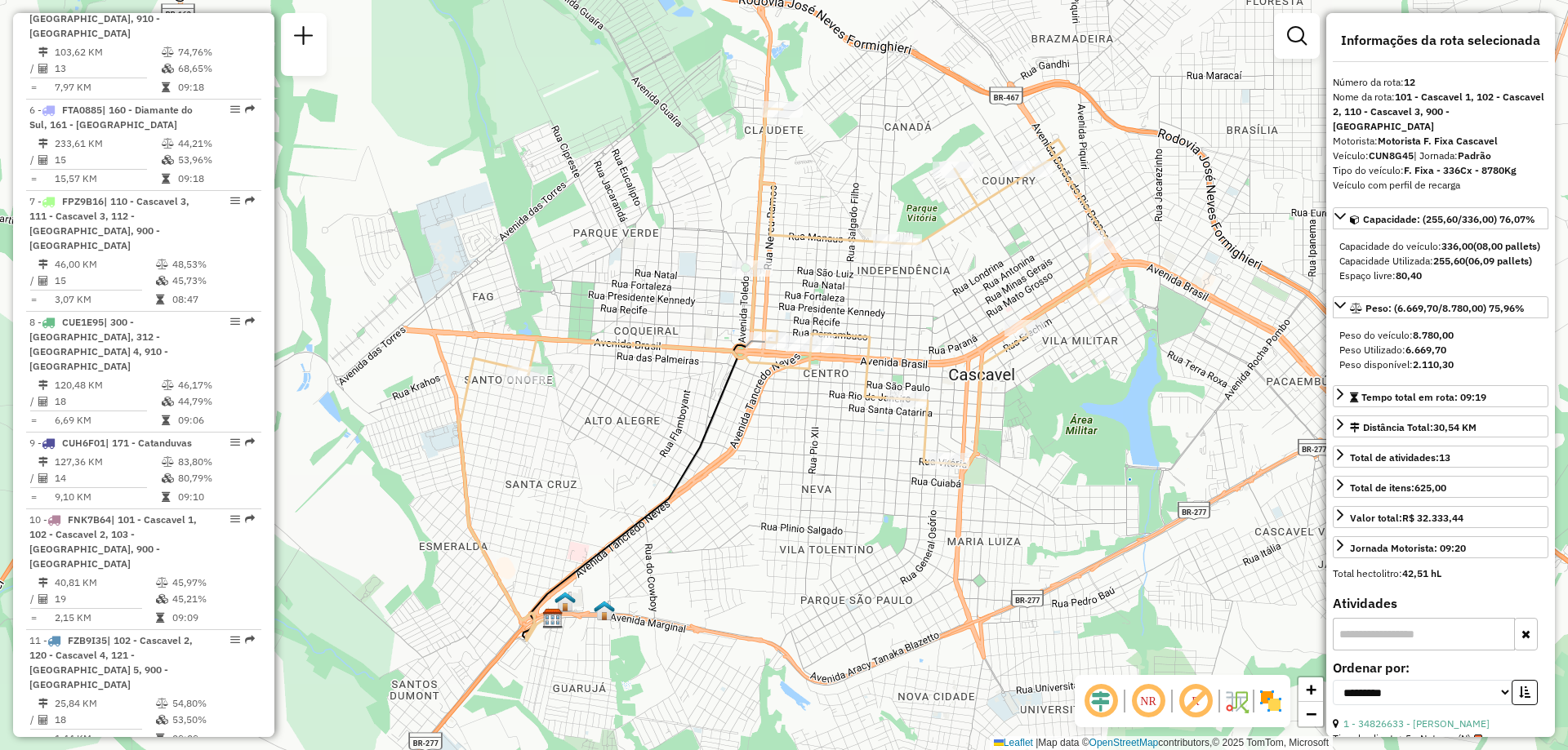
scroll to position [1224, 0]
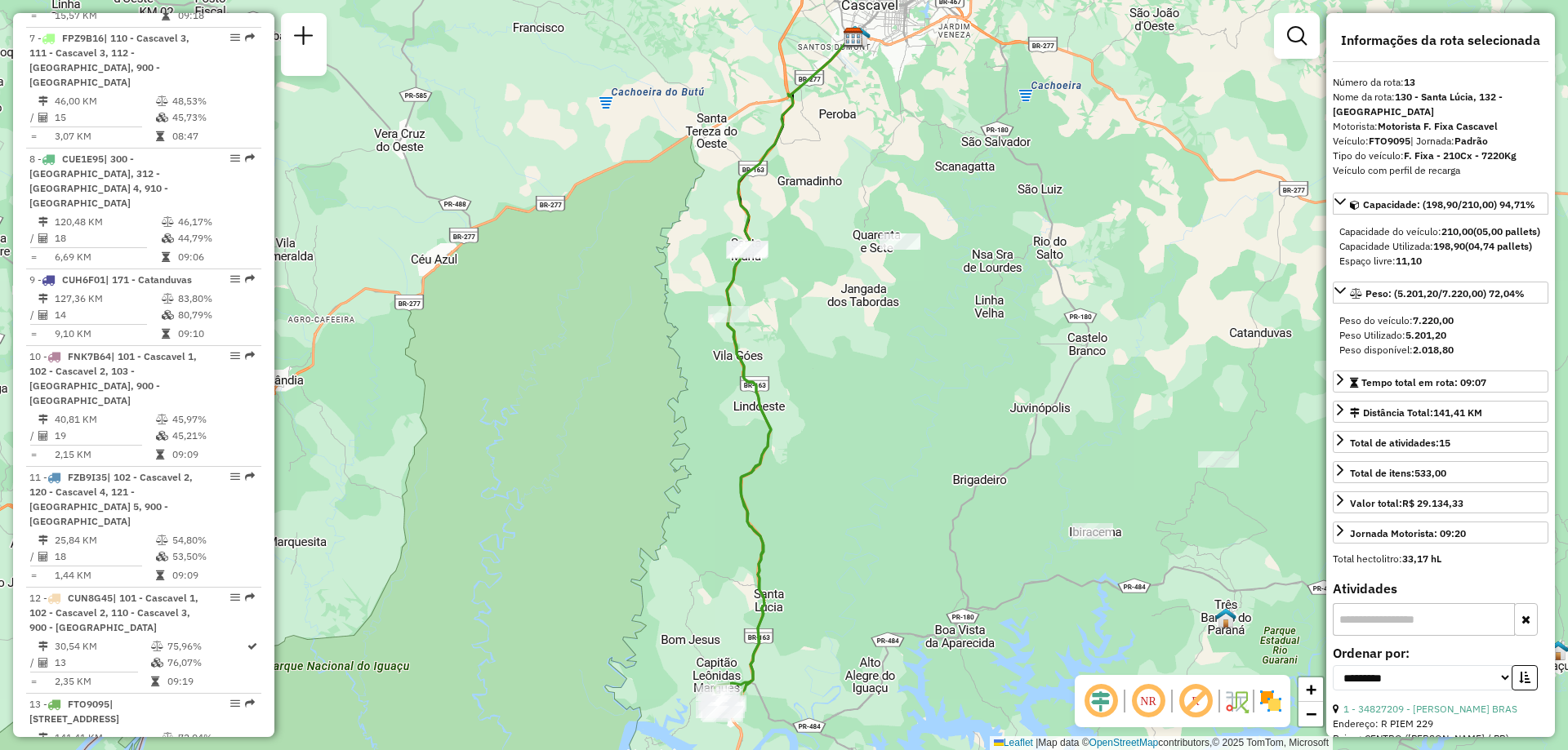
scroll to position [1388, 0]
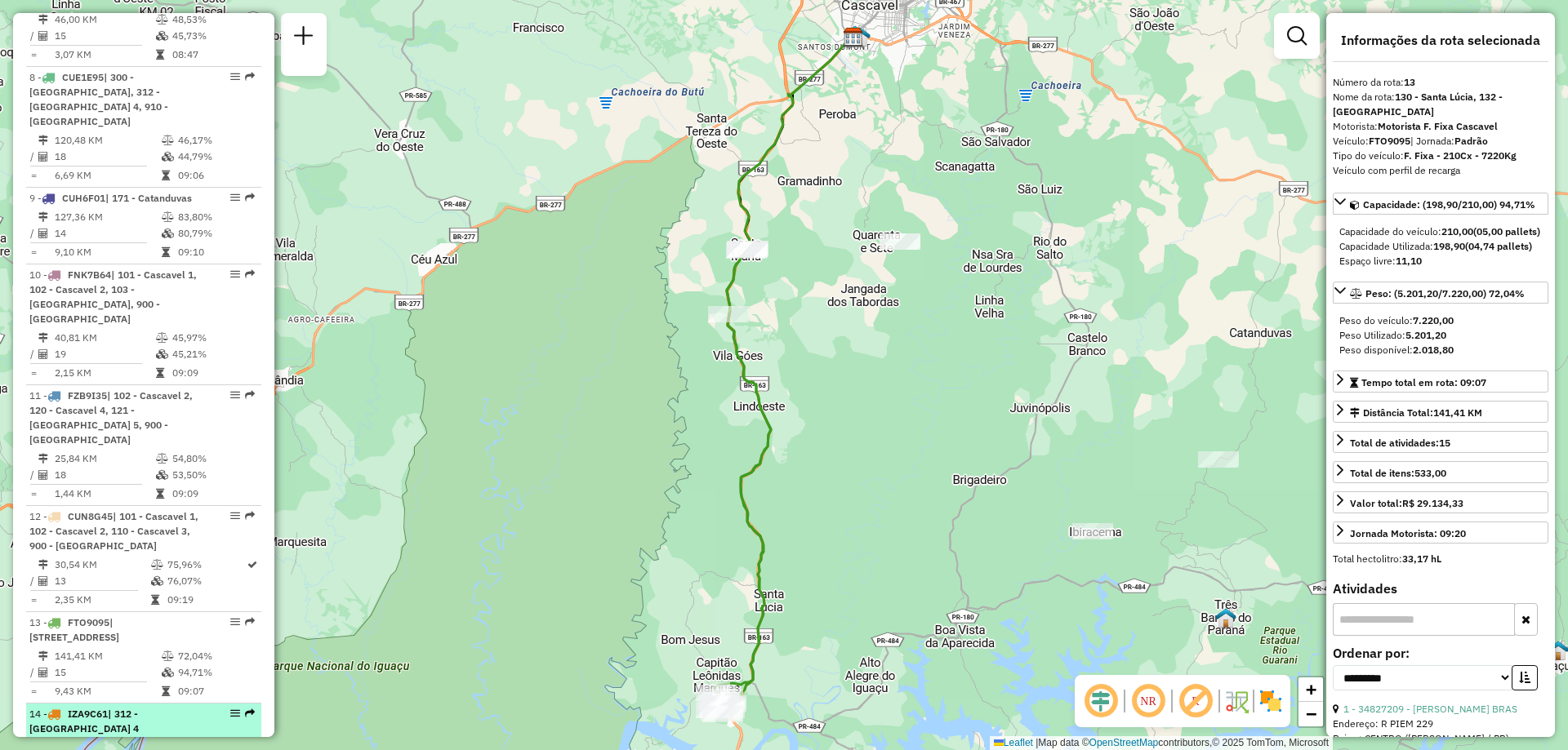
click at [118, 739] on td "122,49 KM" at bounding box center [108, 747] width 107 height 17
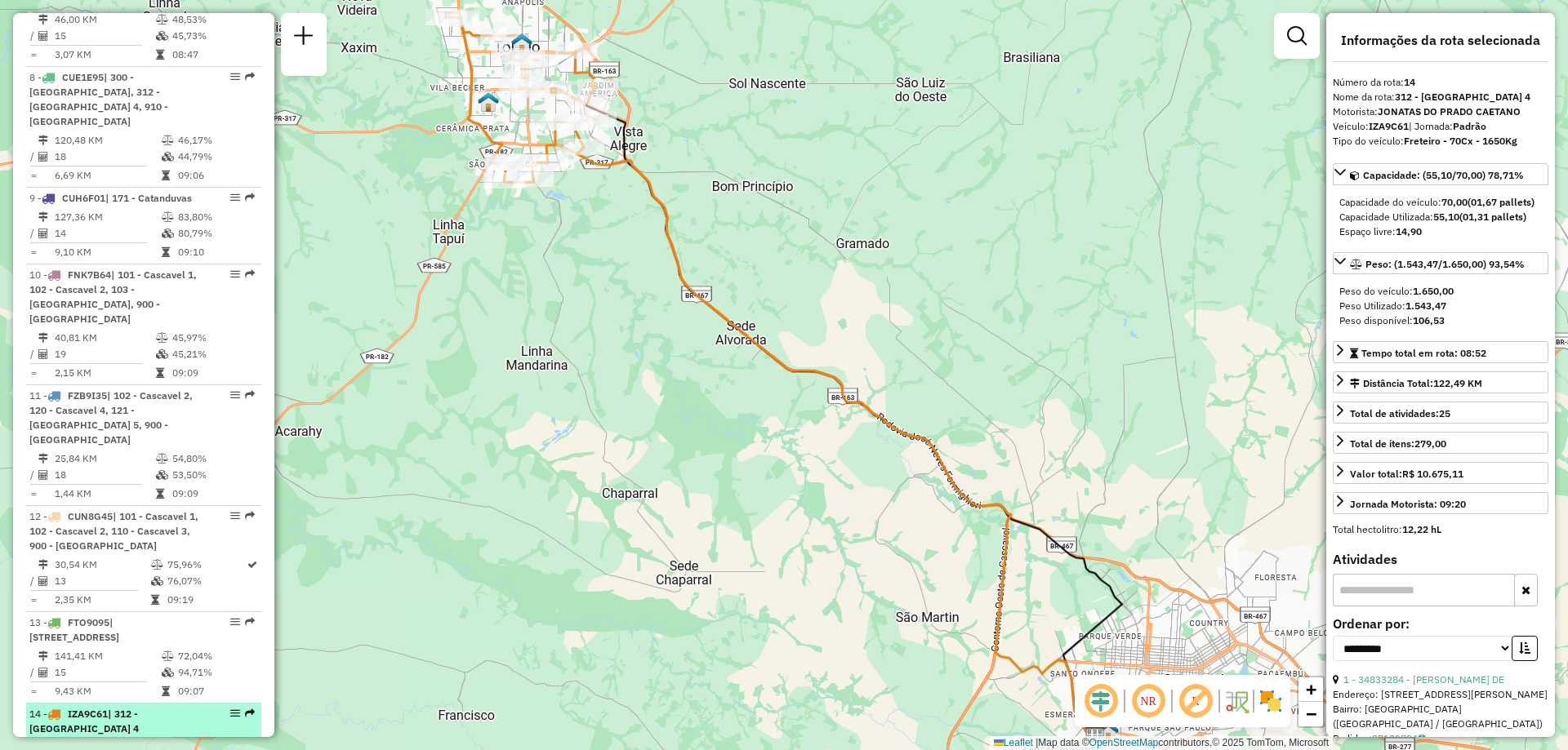
scroll to position [1468, 0]
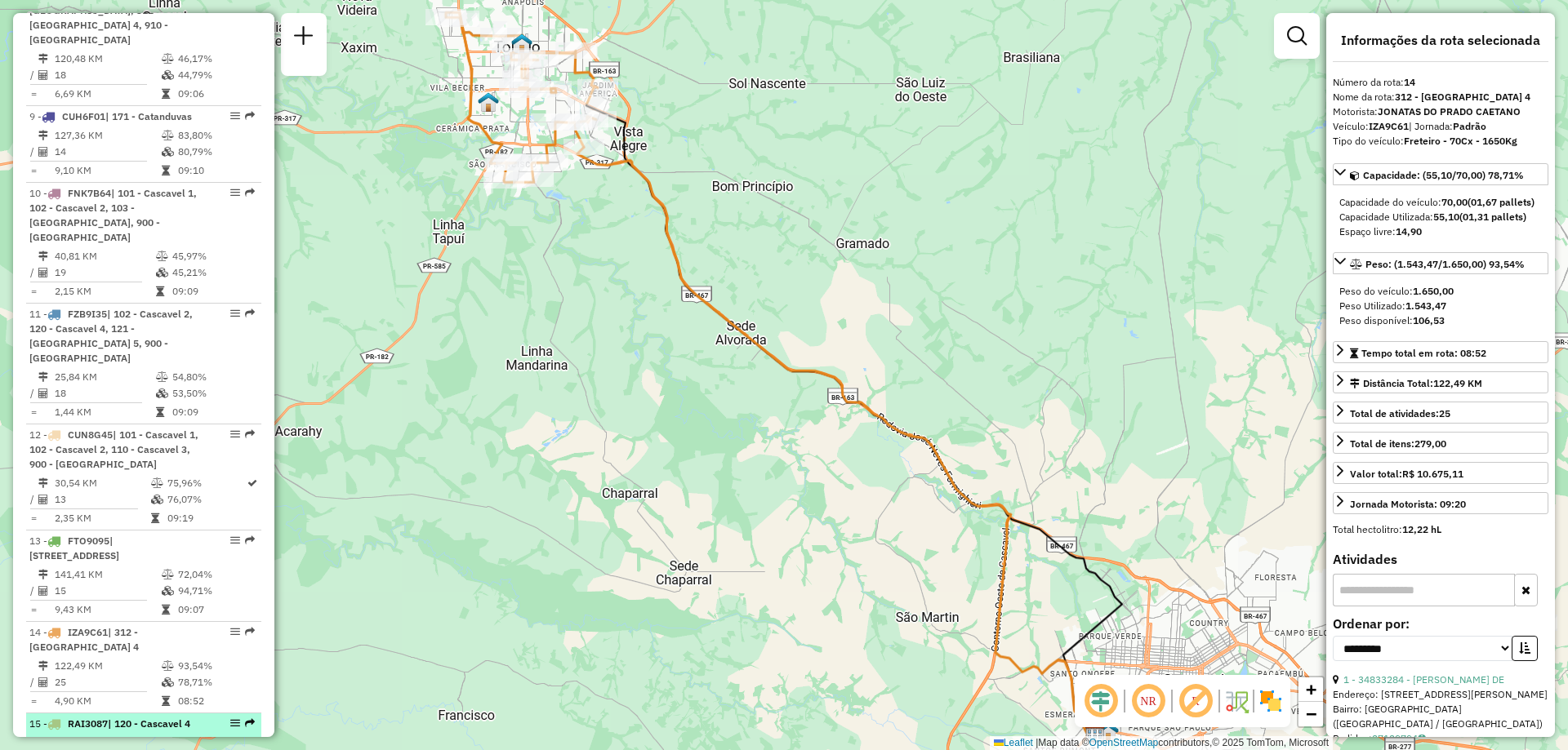
click at [135, 734] on td "11,18 KM" at bounding box center [105, 742] width 102 height 17
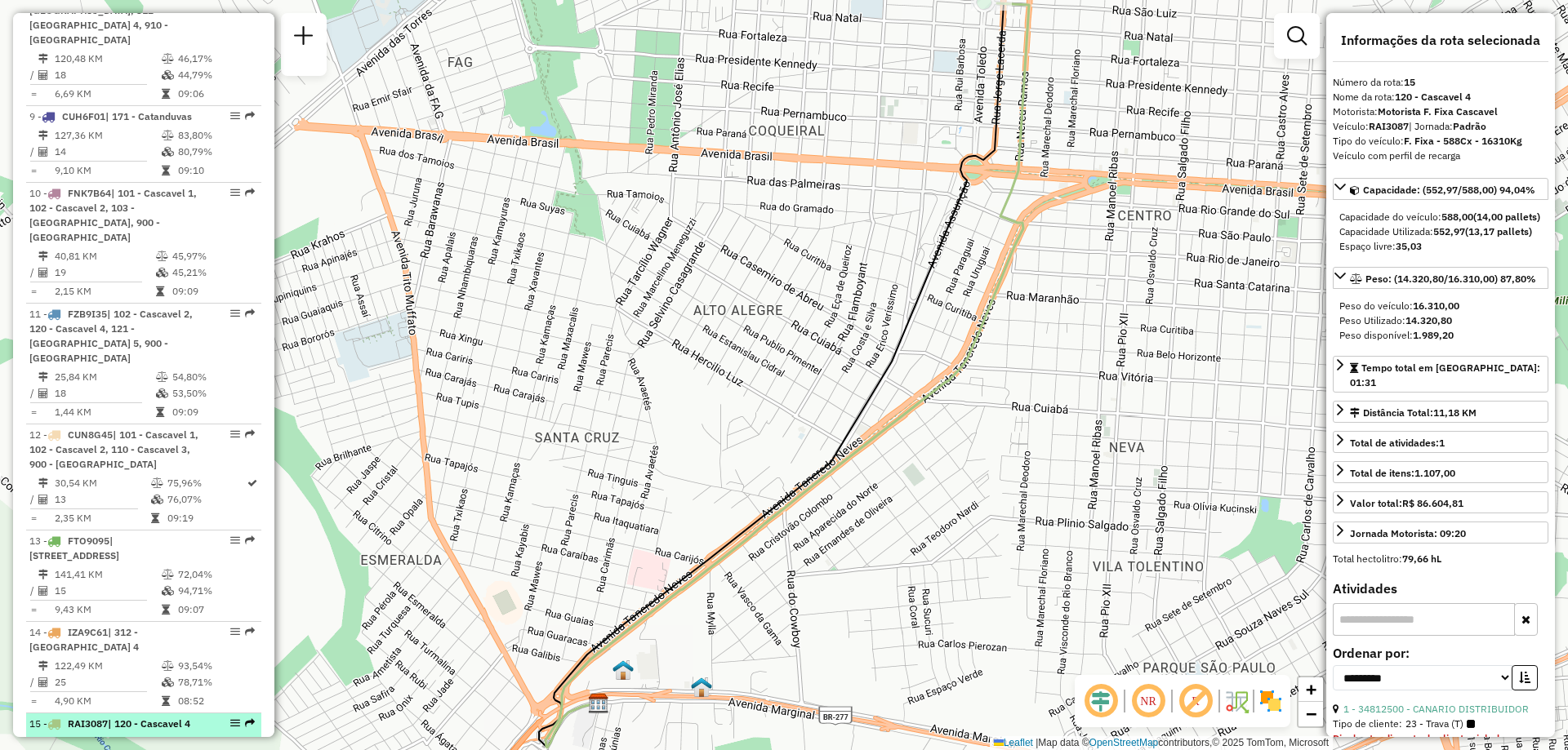
scroll to position [1550, 0]
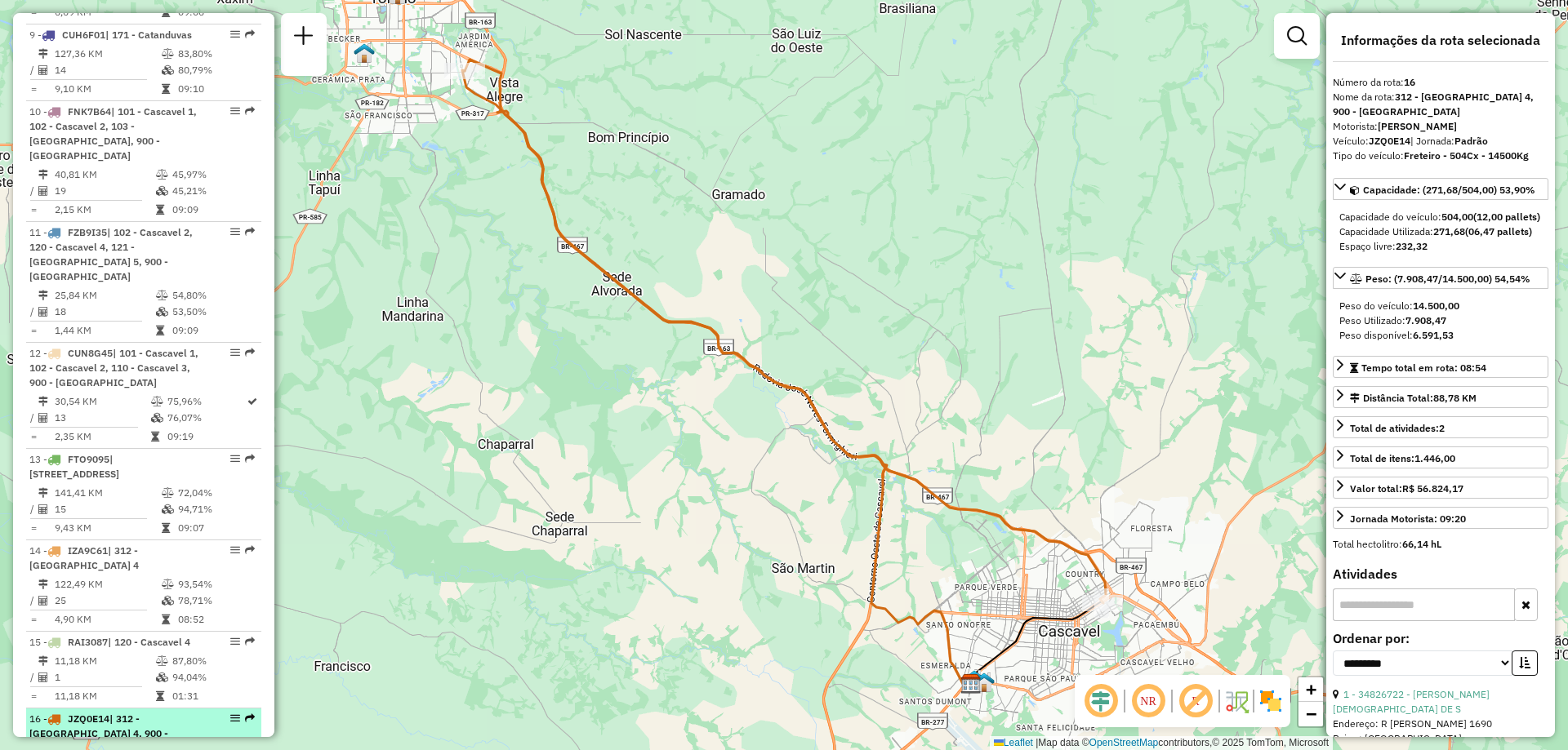
scroll to position [1632, 0]
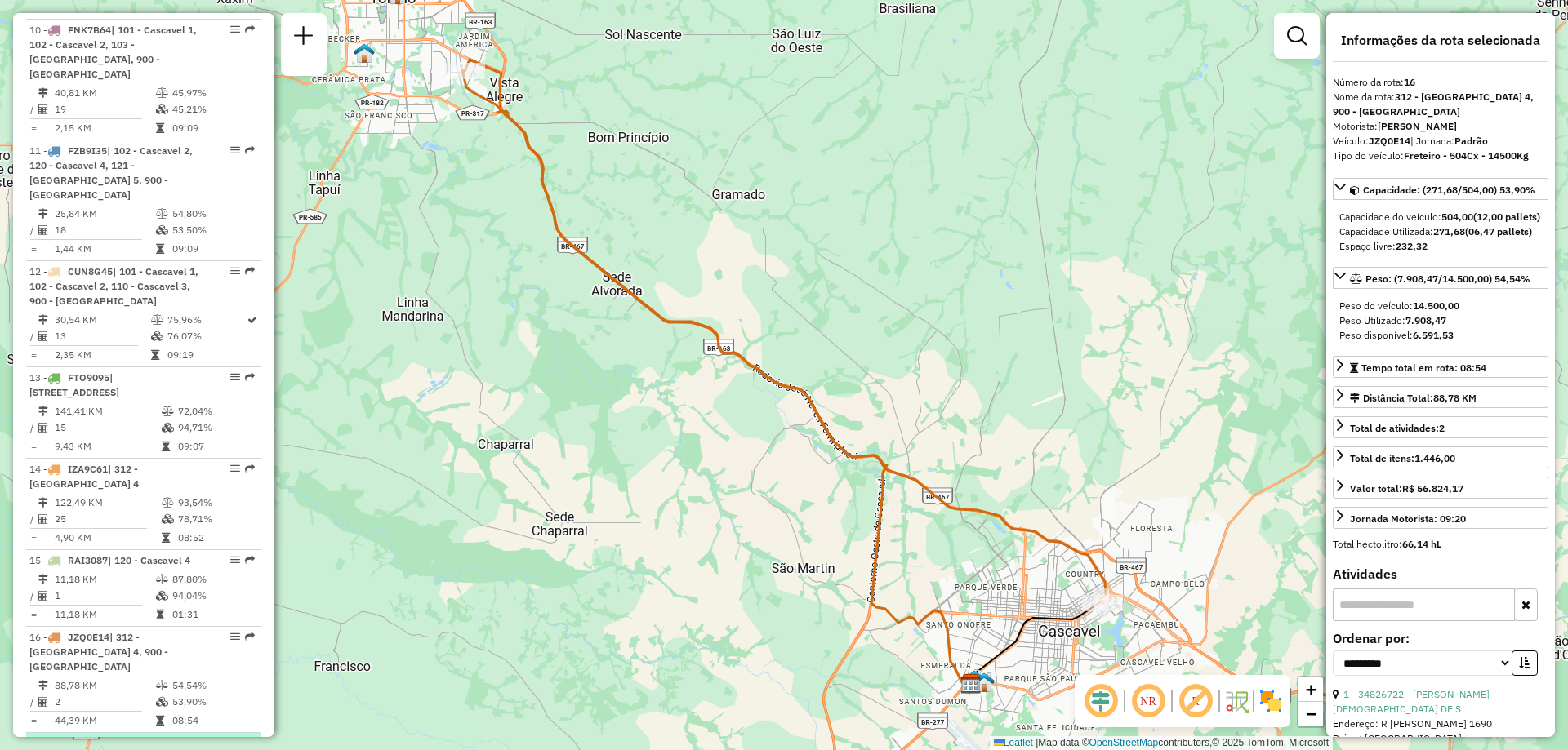
click at [147, 737] on span "| 100 - Cascavel" at bounding box center [149, 743] width 74 height 12
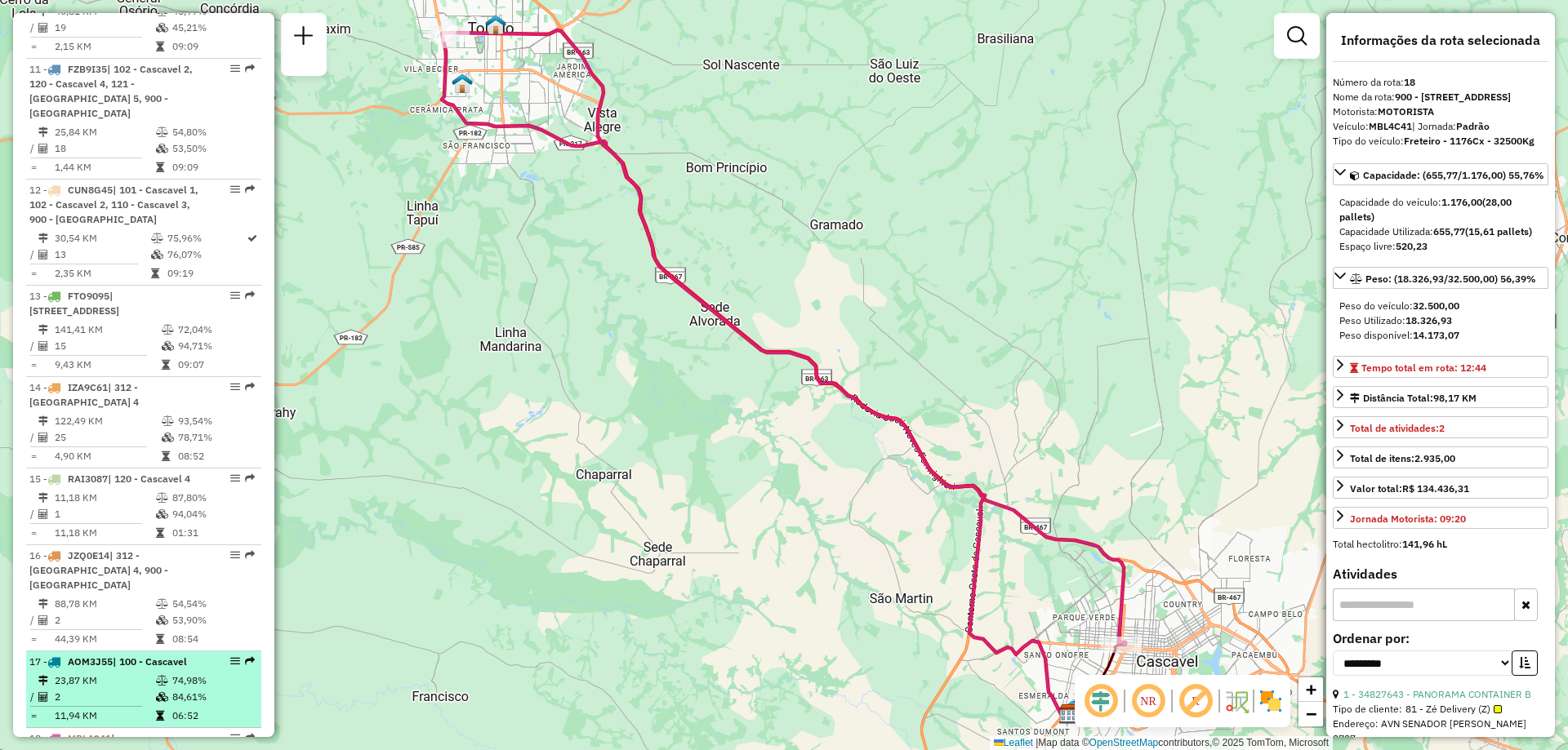
scroll to position [1795, 0]
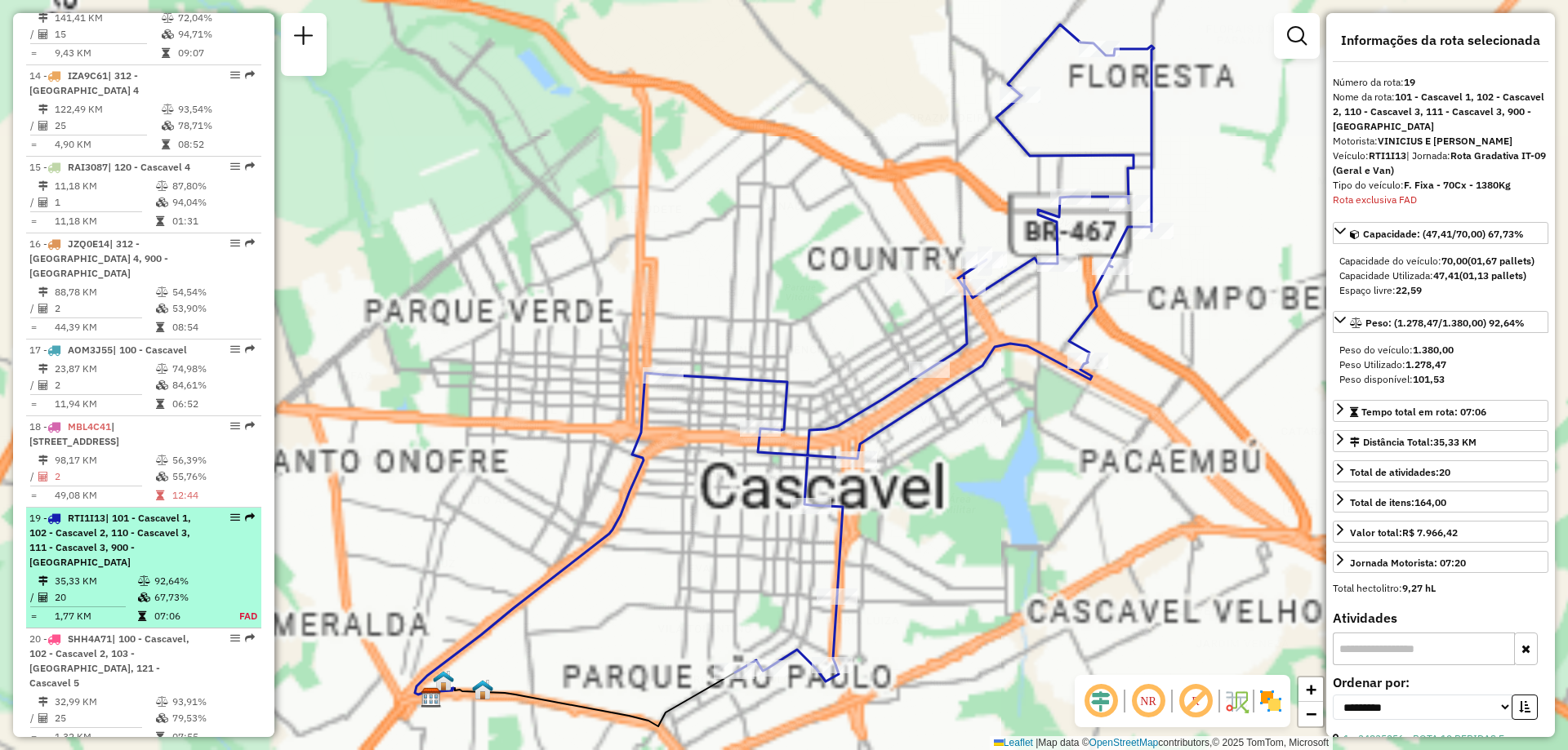
scroll to position [2372, 0]
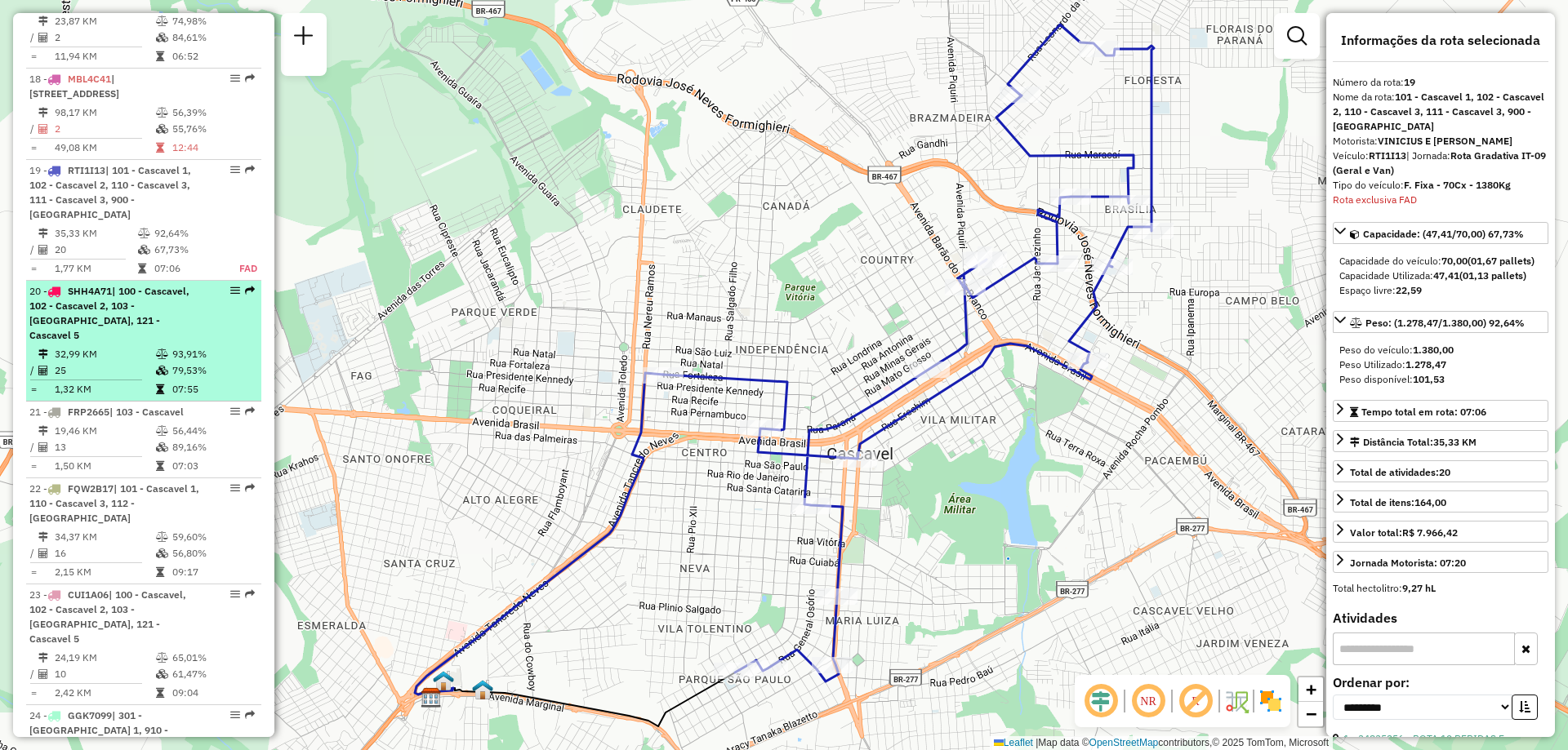
click at [107, 362] on td "25" at bounding box center [105, 370] width 102 height 17
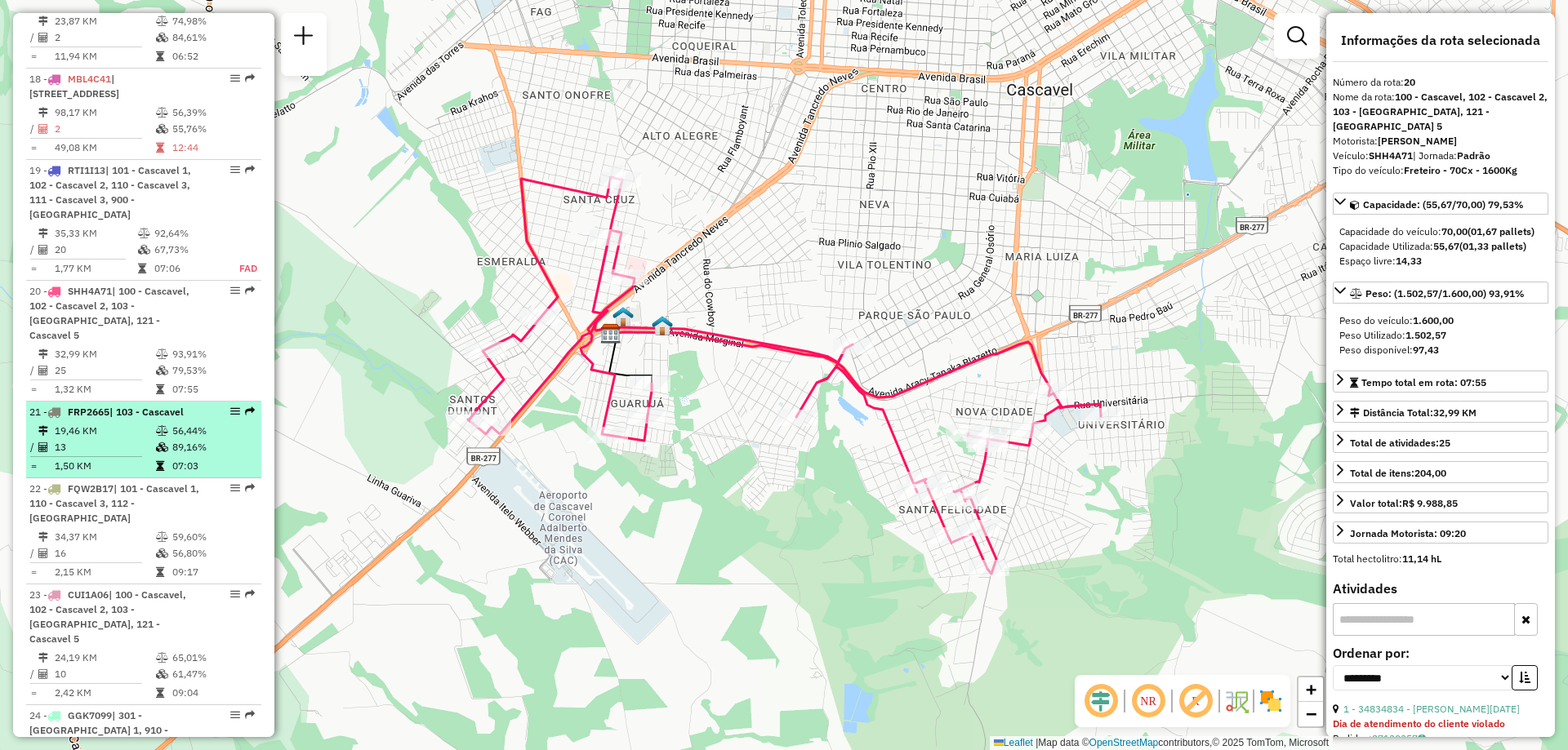
click at [107, 458] on td "1,50 KM" at bounding box center [105, 466] width 102 height 17
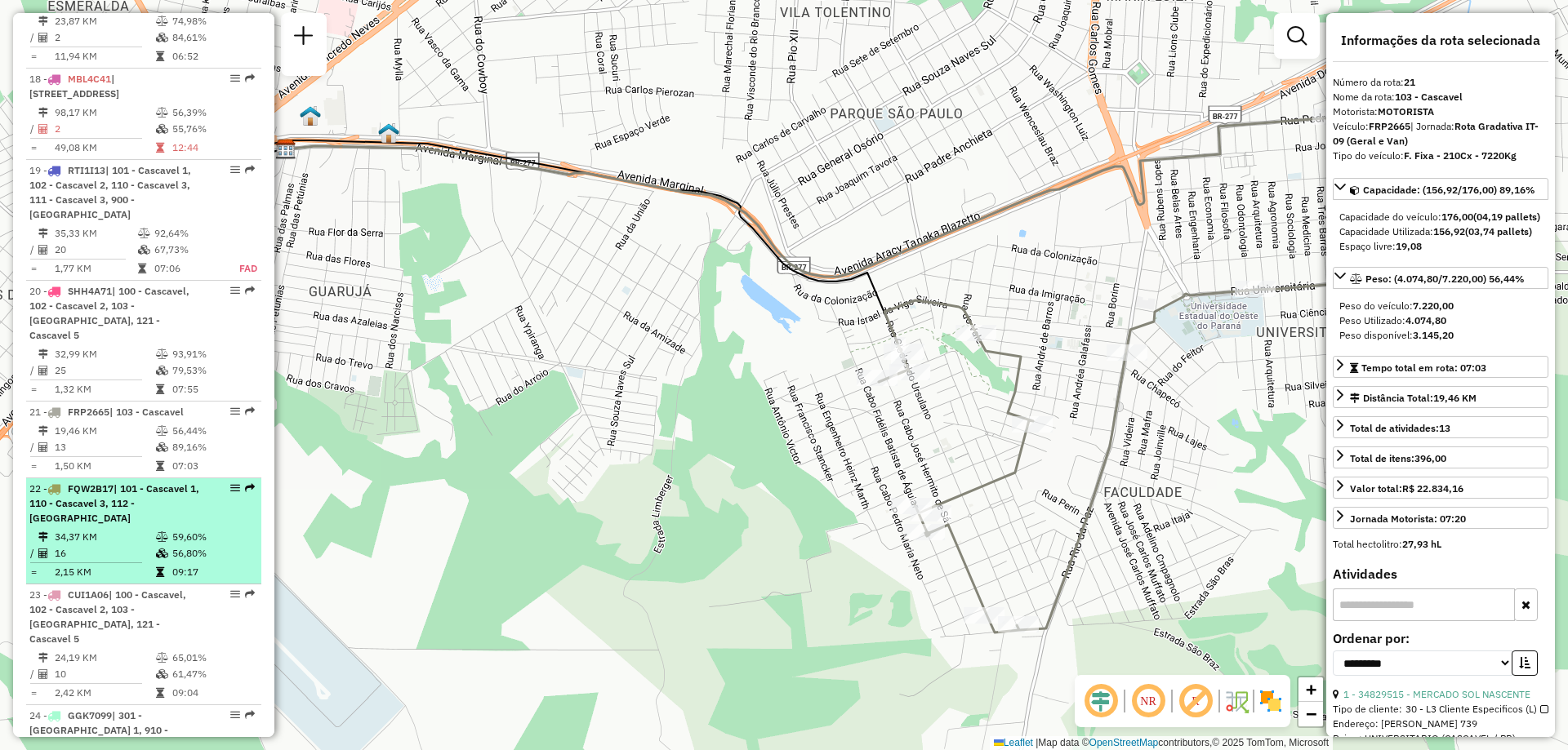
click at [99, 529] on td "34,37 KM" at bounding box center [105, 537] width 102 height 17
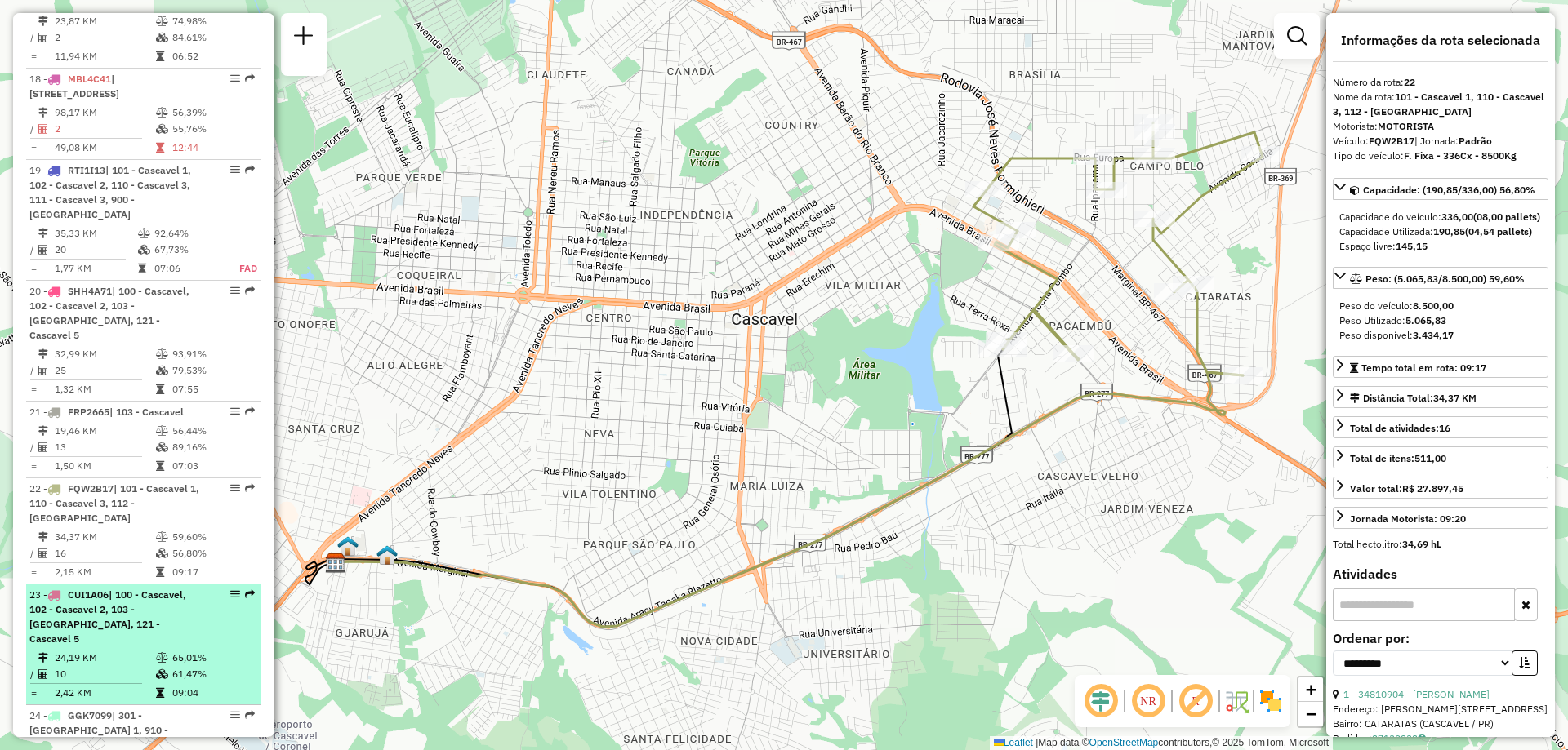
click at [92, 587] on div "23 - CUI1A06 | 100 - Cascavel, 102 - Cascavel 2, 103 - [GEOGRAPHIC_DATA], 121 -…" at bounding box center [116, 617] width 173 height 59
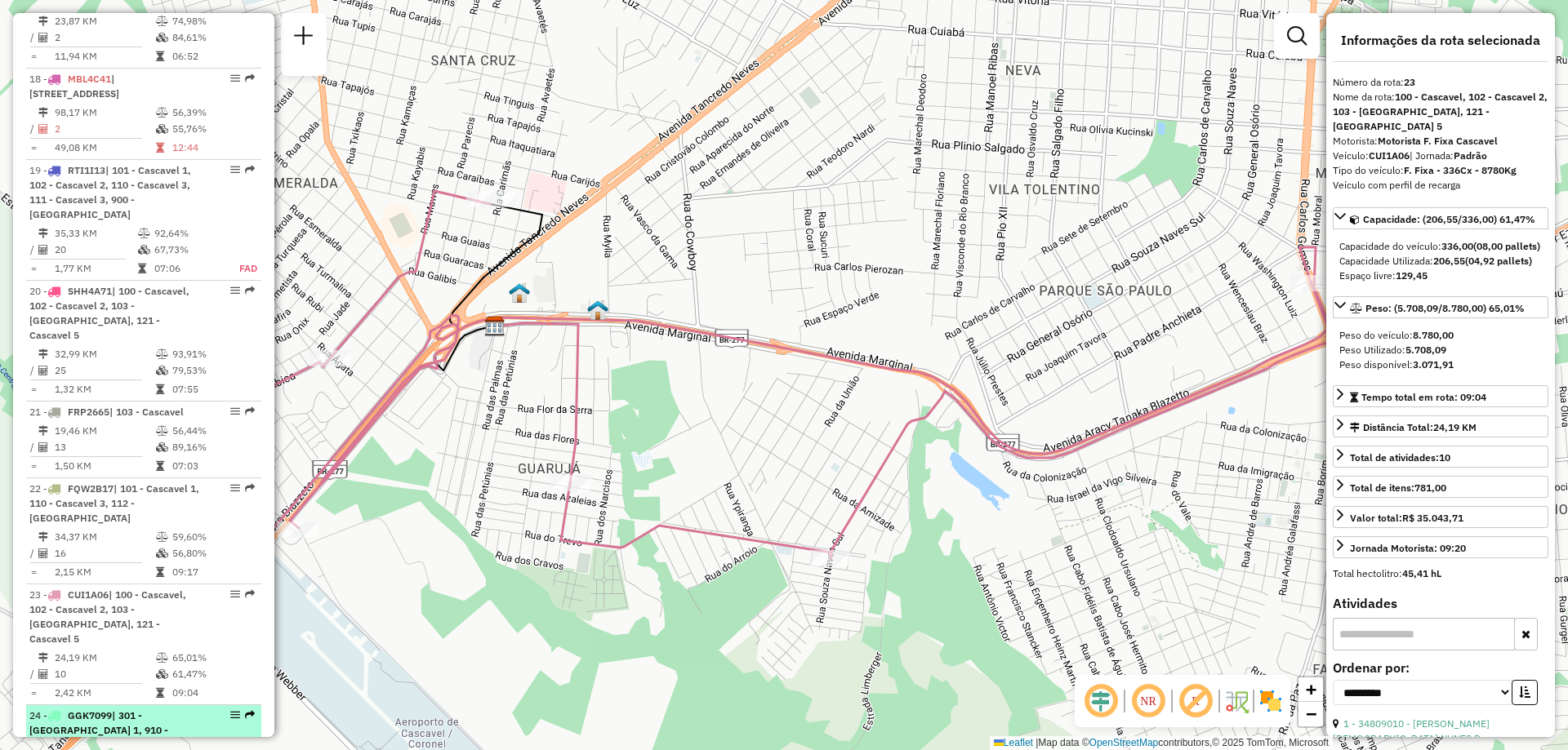
click at [79, 710] on span "| 301 - [GEOGRAPHIC_DATA] 1, 910 - [GEOGRAPHIC_DATA]" at bounding box center [99, 730] width 139 height 41
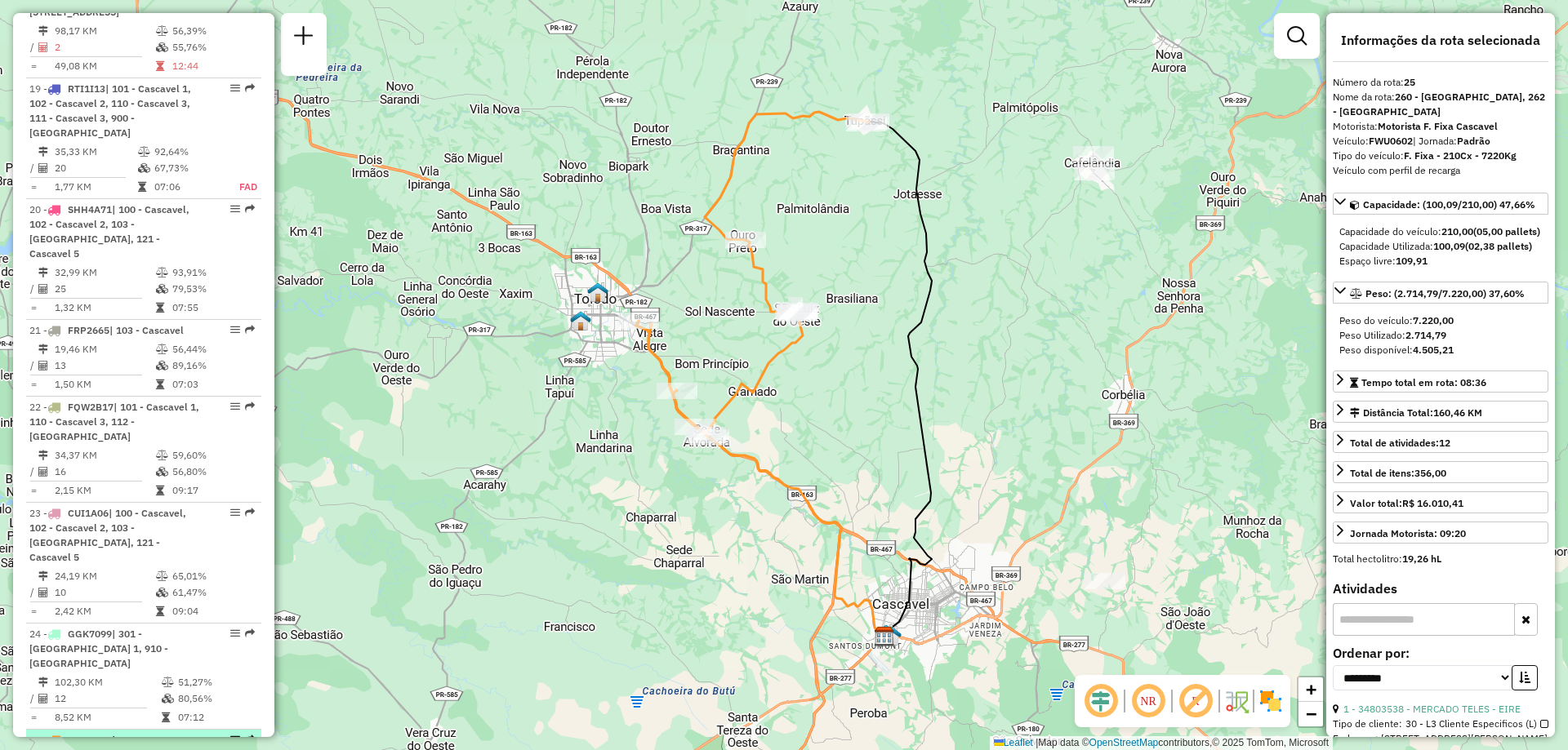
scroll to position [2536, 0]
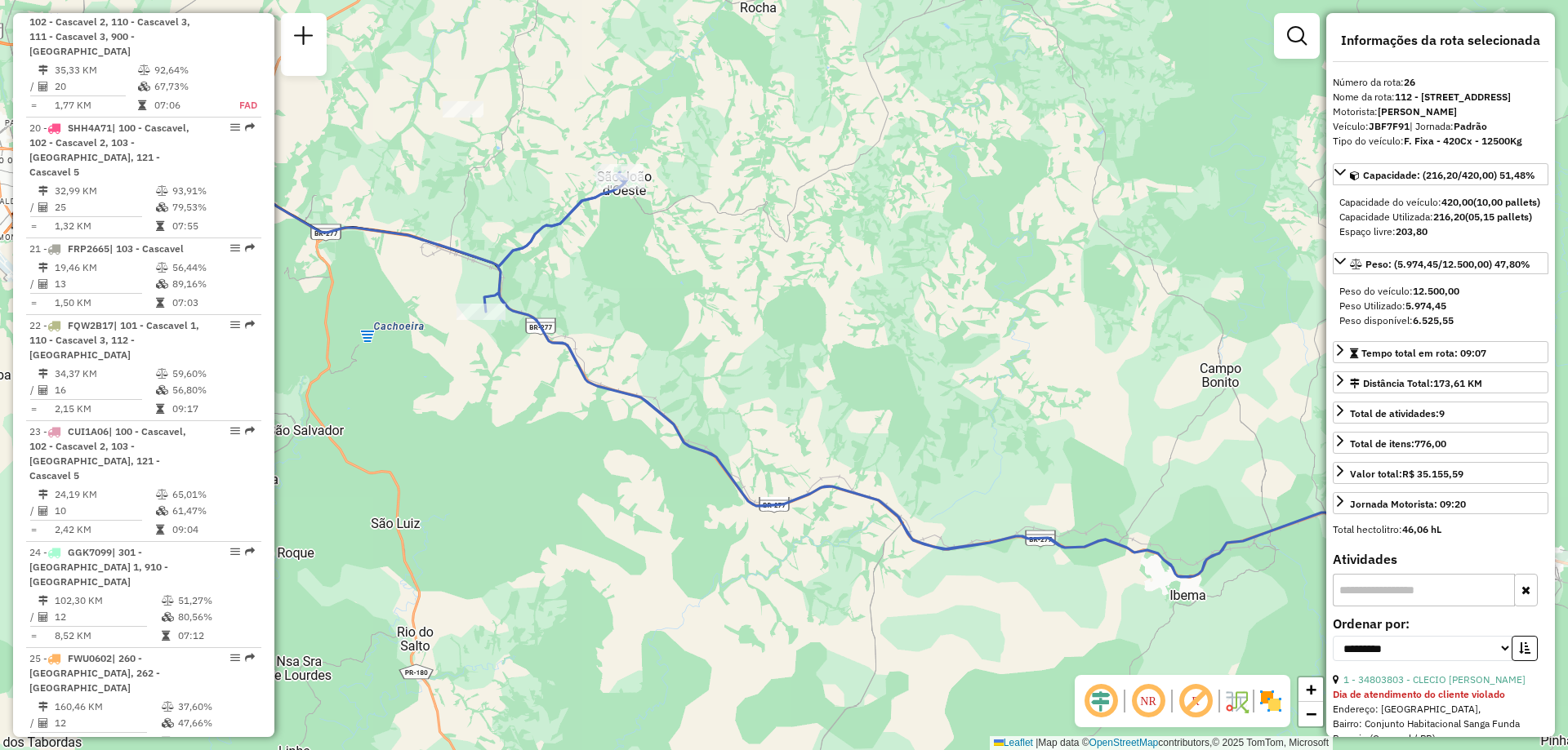
scroll to position [2699, 0]
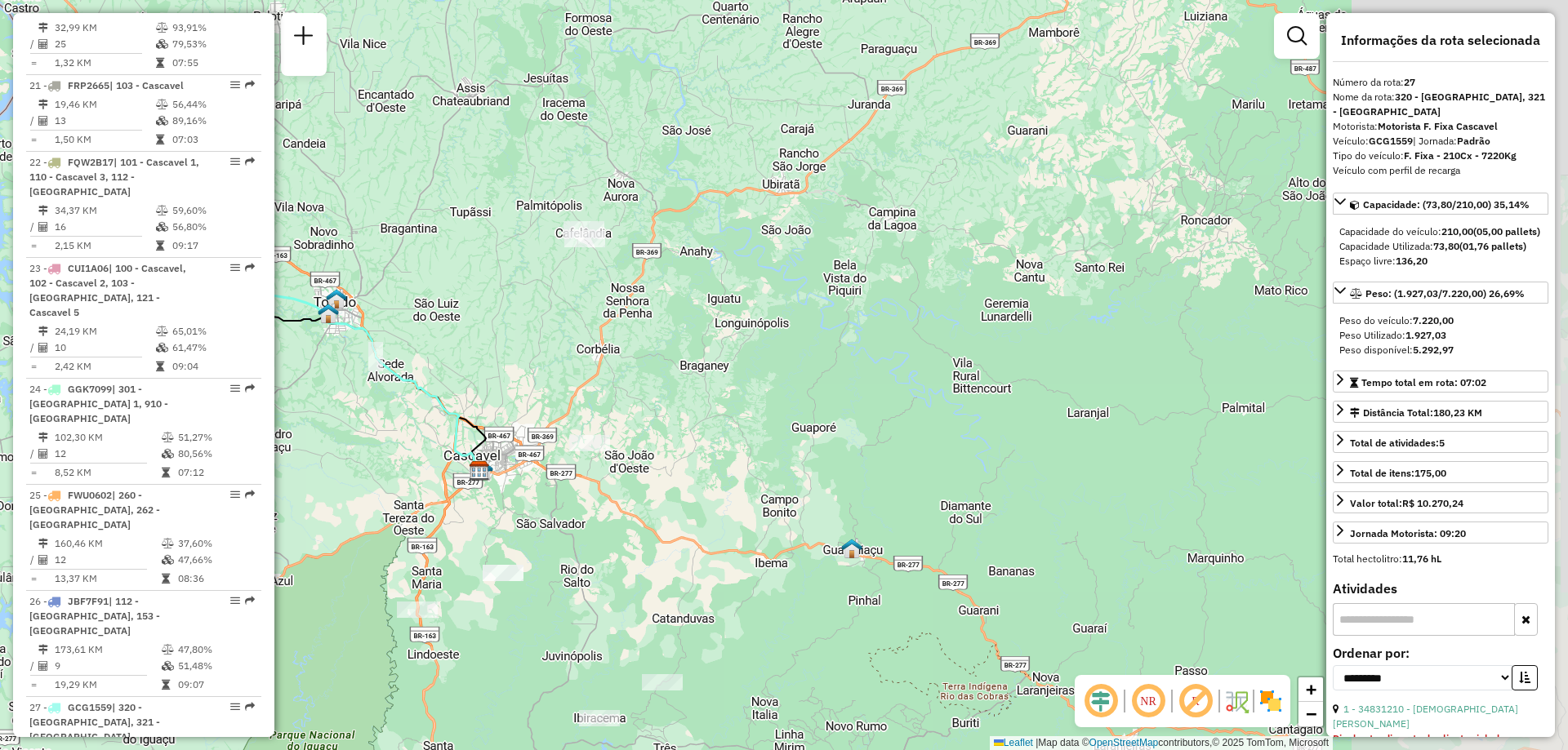
drag, startPoint x: 1214, startPoint y: 408, endPoint x: 537, endPoint y: 359, distance: 678.8
click at [537, 359] on div "Janela de atendimento Grade de atendimento Capacidade Transportadoras Veículos …" at bounding box center [784, 375] width 1568 height 750
